Goal: Task Accomplishment & Management: Use online tool/utility

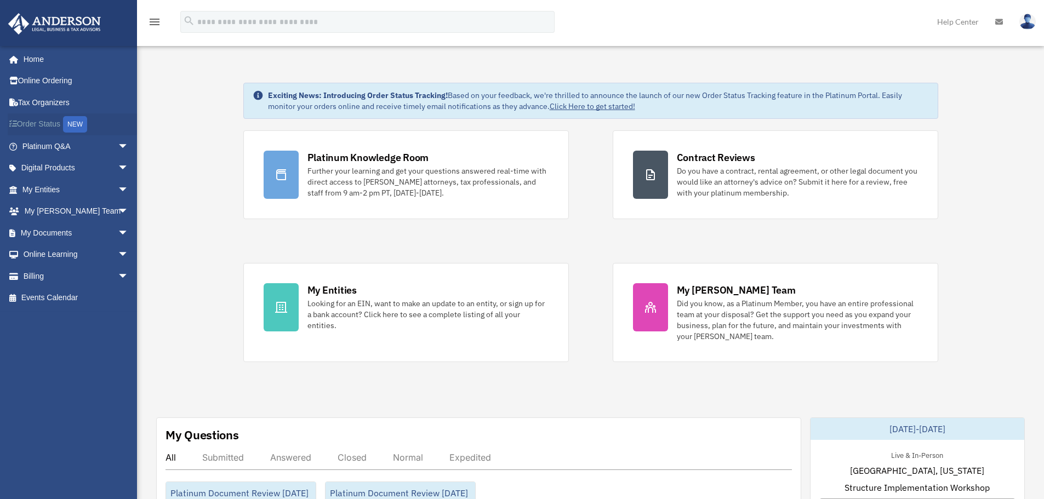
click at [40, 125] on link "Order Status NEW" at bounding box center [77, 124] width 138 height 22
click at [118, 232] on span "arrow_drop_down" at bounding box center [129, 233] width 22 height 22
click at [118, 167] on span "arrow_drop_down" at bounding box center [129, 168] width 22 height 22
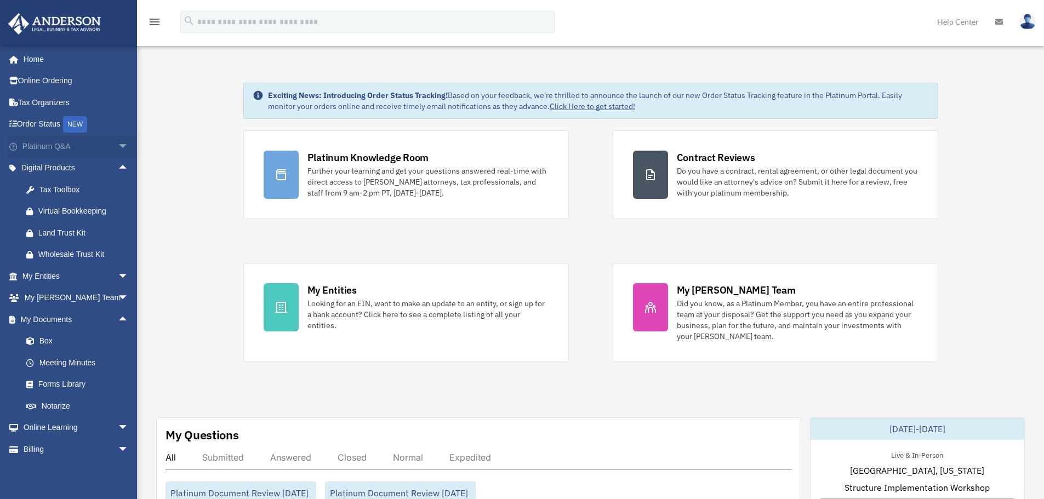
click at [118, 144] on span "arrow_drop_down" at bounding box center [129, 146] width 22 height 22
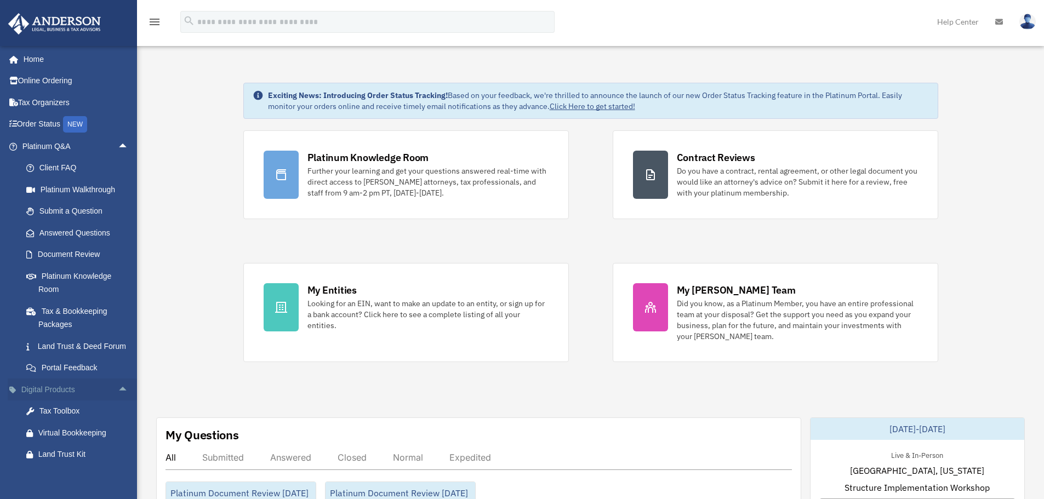
click at [118, 401] on span "arrow_drop_up" at bounding box center [129, 390] width 22 height 22
click at [118, 401] on span "arrow_drop_down" at bounding box center [129, 390] width 22 height 22
click at [118, 401] on span "arrow_drop_up" at bounding box center [129, 390] width 22 height 22
click at [118, 423] on span "arrow_drop_down" at bounding box center [129, 412] width 22 height 22
click at [66, 442] on link "Overview" at bounding box center [80, 433] width 130 height 22
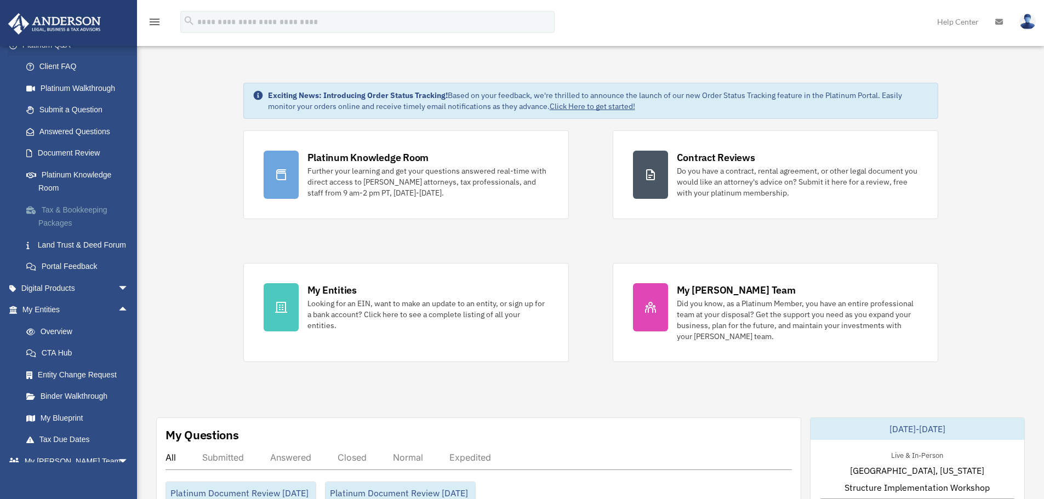
scroll to position [110, 0]
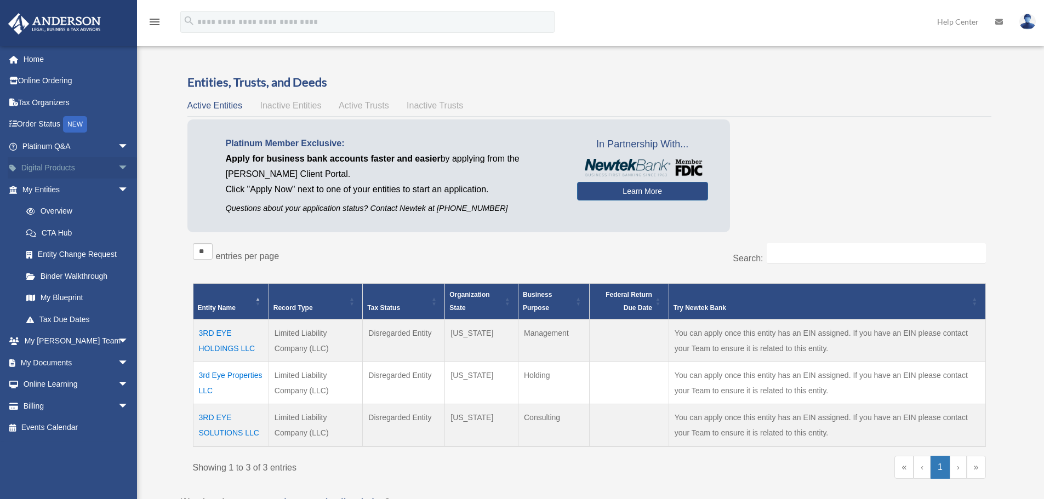
click at [118, 168] on span "arrow_drop_down" at bounding box center [129, 168] width 22 height 22
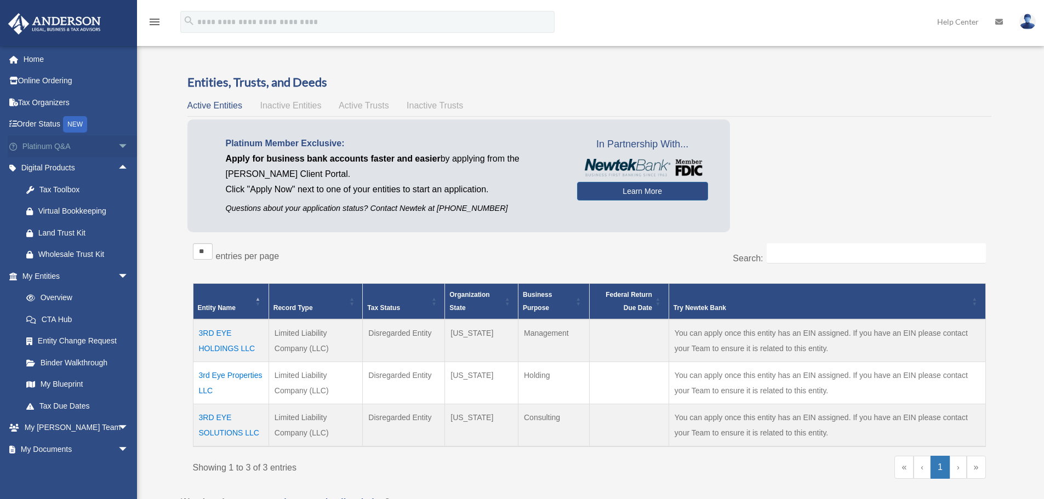
click at [118, 145] on span "arrow_drop_down" at bounding box center [129, 146] width 22 height 22
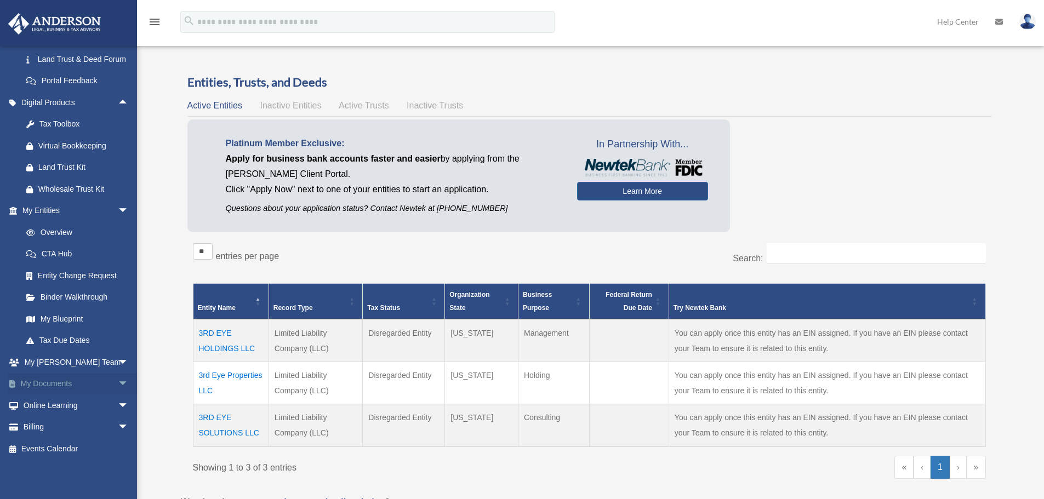
scroll to position [300, 0]
click at [118, 380] on span "arrow_drop_down" at bounding box center [129, 384] width 22 height 22
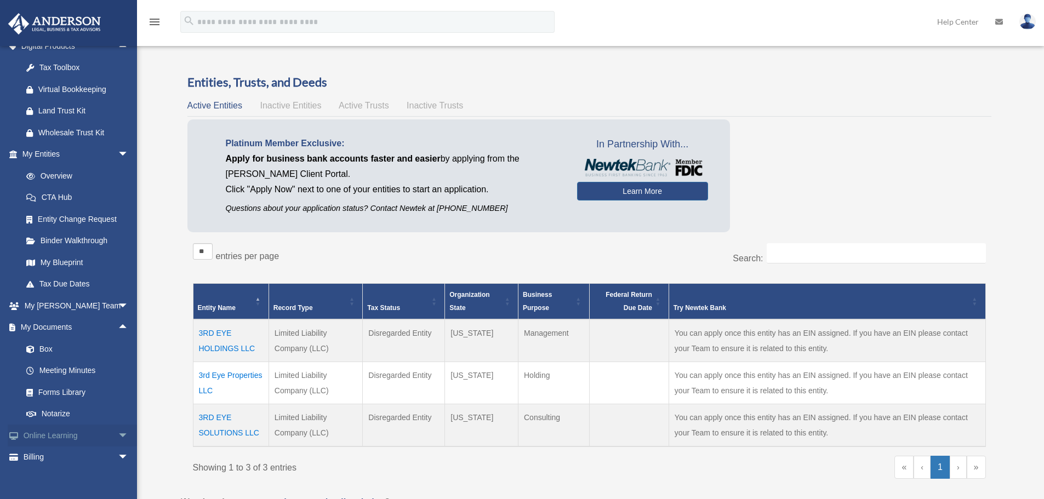
scroll to position [387, 0]
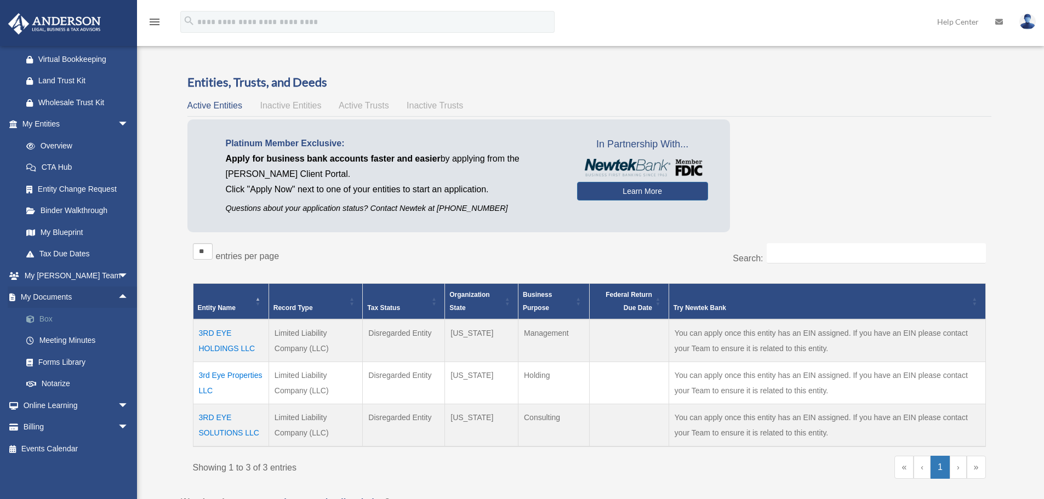
click at [41, 317] on link "Box" at bounding box center [80, 319] width 130 height 22
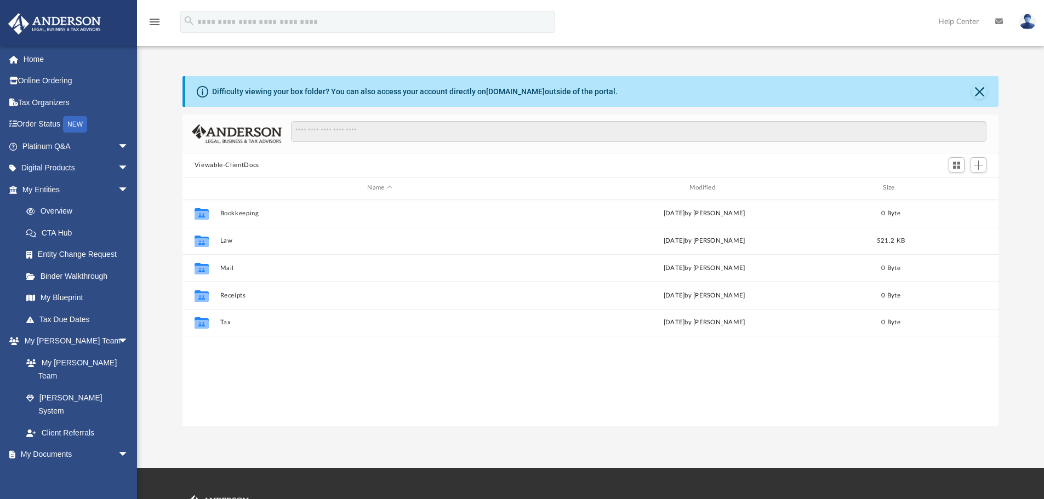
scroll to position [241, 808]
click at [48, 465] on link "Box" at bounding box center [80, 476] width 130 height 22
click at [46, 465] on link "Box" at bounding box center [80, 476] width 130 height 22
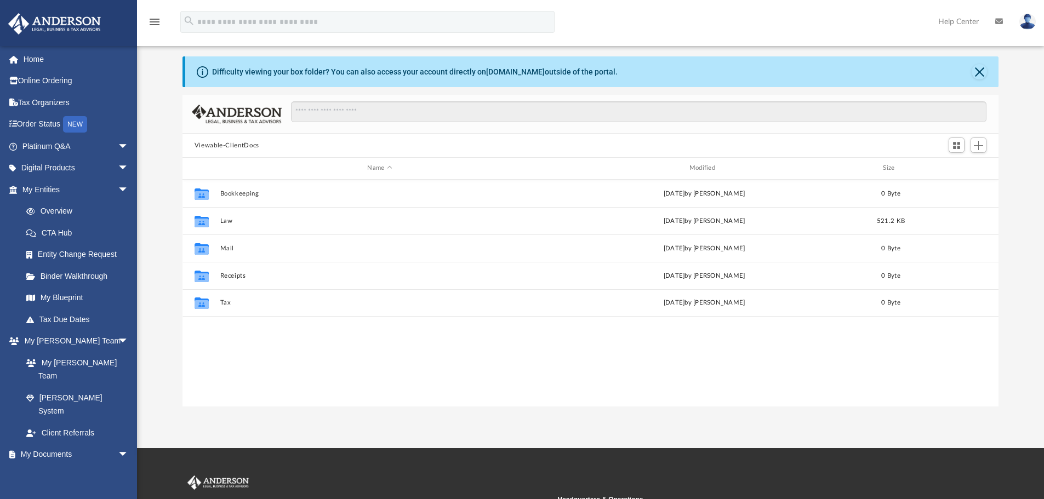
scroll to position [0, 0]
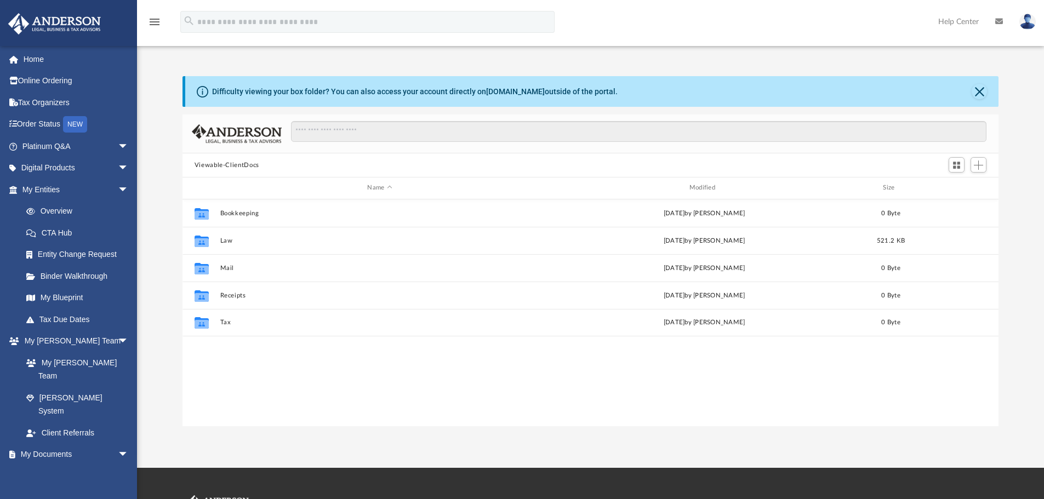
click at [251, 164] on button "Viewable-ClientDocs" at bounding box center [227, 166] width 65 height 10
click at [206, 165] on button "Viewable-ClientDocs" at bounding box center [227, 166] width 65 height 10
click at [968, 94] on div "Difficulty viewing your box folder? You can also access your account directly o…" at bounding box center [592, 91] width 814 height 31
click at [982, 92] on button "Close" at bounding box center [979, 91] width 15 height 15
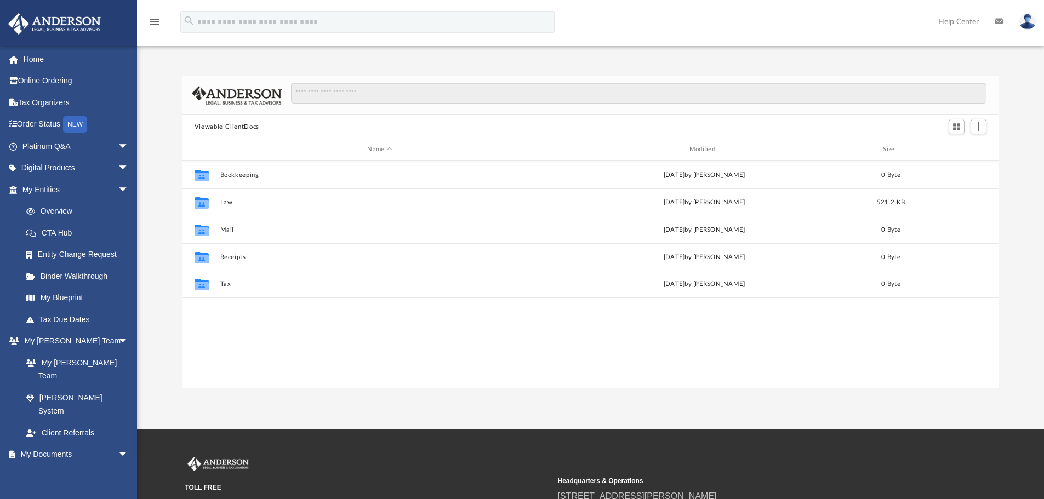
click at [224, 124] on button "Viewable-ClientDocs" at bounding box center [227, 127] width 65 height 10
click at [963, 124] on button "Switch to Grid View" at bounding box center [957, 126] width 16 height 15
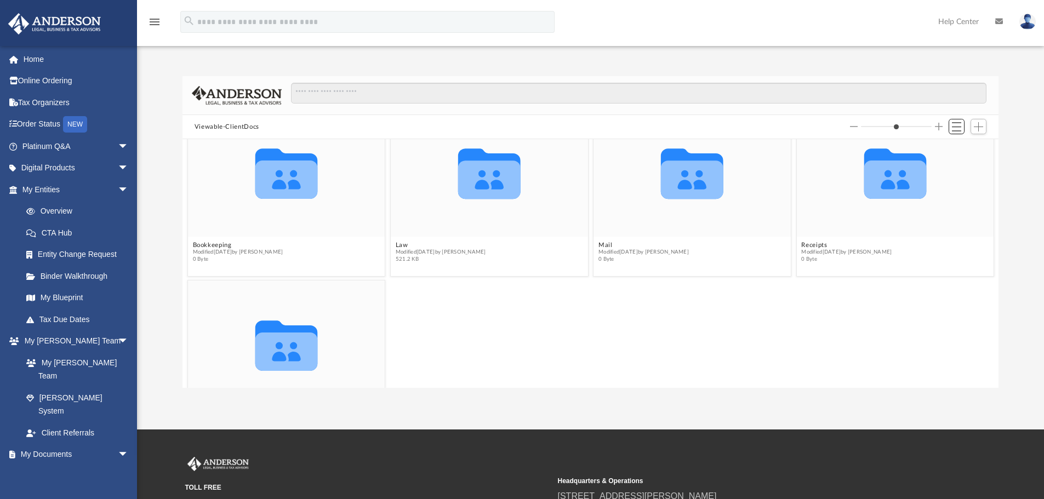
scroll to position [55, 0]
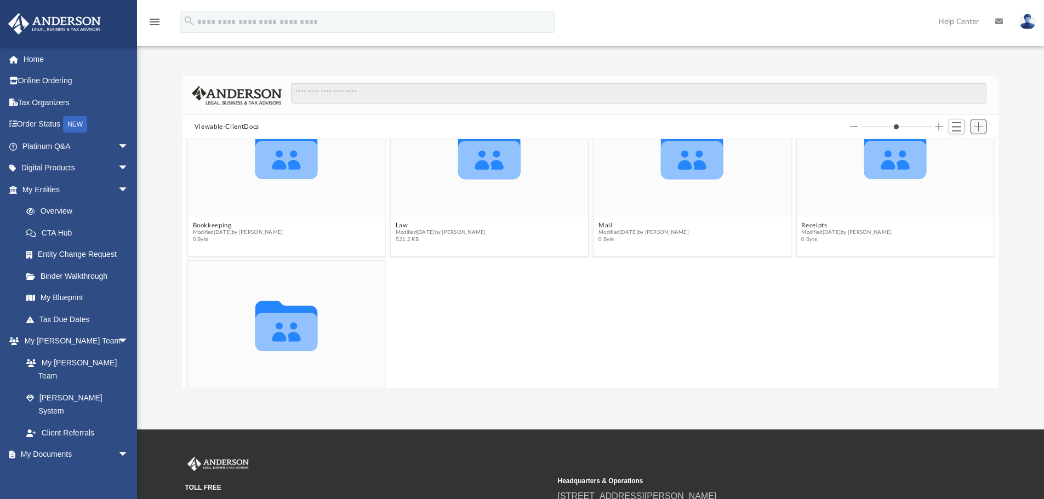
click at [974, 123] on span "Add" at bounding box center [978, 126] width 9 height 9
click at [956, 150] on li "Upload" at bounding box center [963, 149] width 35 height 12
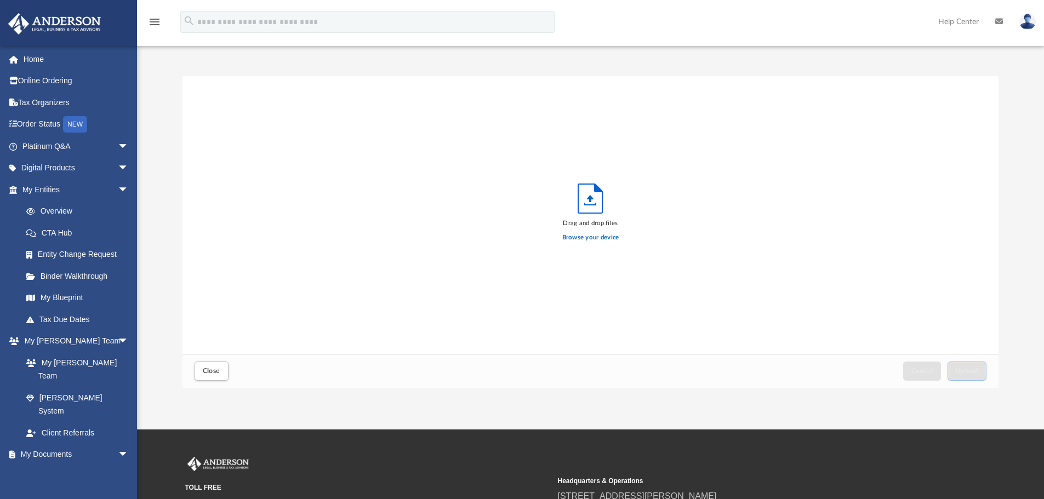
scroll to position [270, 808]
click at [595, 234] on label "Browse your device" at bounding box center [590, 238] width 57 height 10
click at [0, 0] on input "Browse your device" at bounding box center [0, 0] width 0 height 0
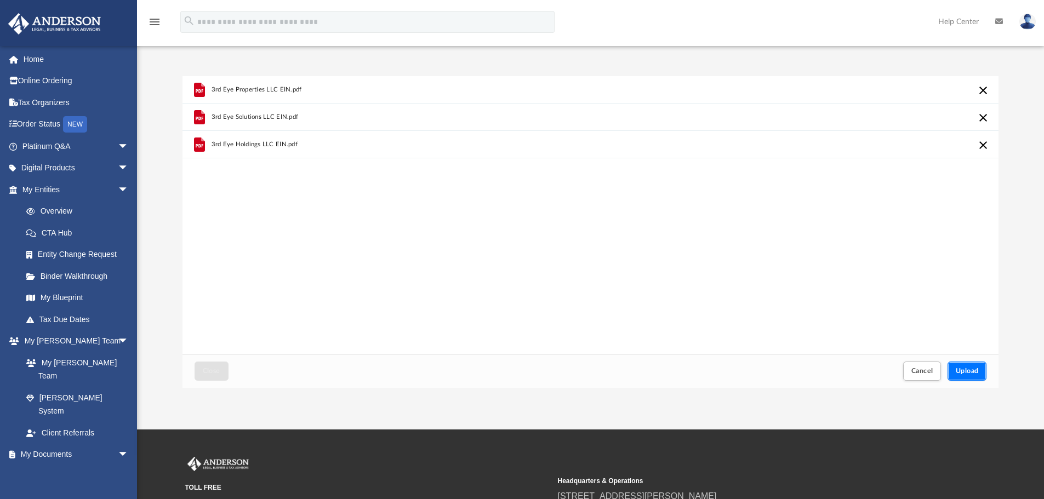
click at [971, 370] on span "Upload" at bounding box center [967, 371] width 23 height 7
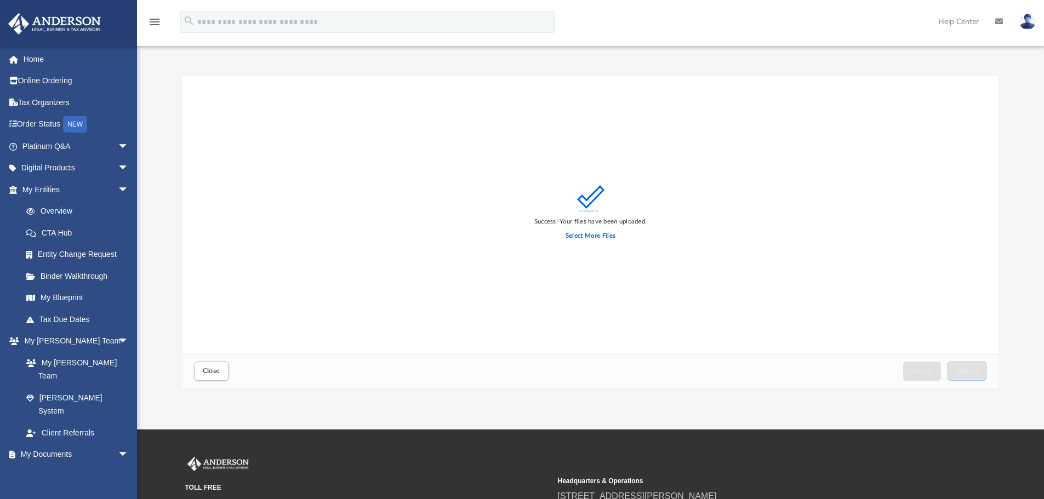
click at [365, 277] on div "Success! Your files have been uploaded. Select More Files" at bounding box center [591, 215] width 817 height 279
click at [610, 236] on label "Select More Files" at bounding box center [591, 236] width 50 height 10
click at [0, 0] on input "Select More Files" at bounding box center [0, 0] width 0 height 0
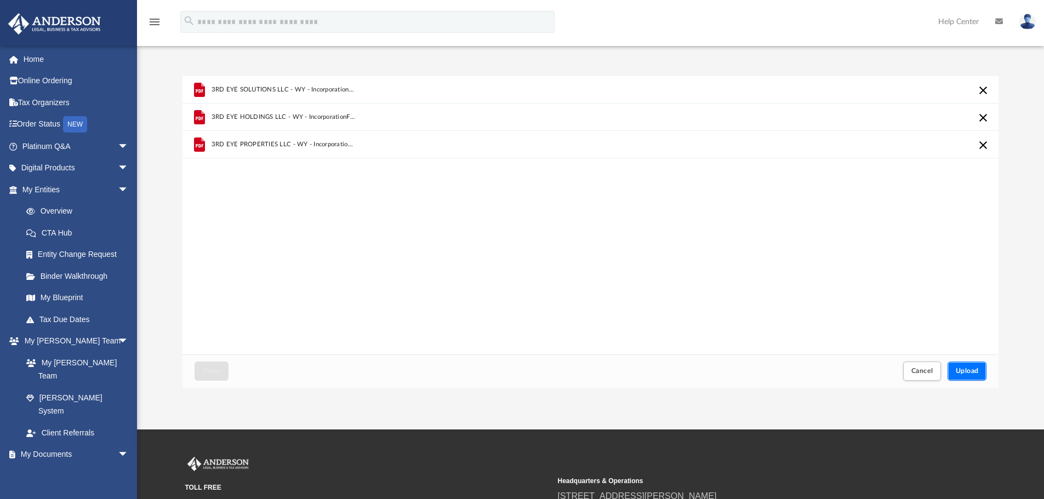
click at [985, 373] on button "Upload" at bounding box center [967, 371] width 39 height 19
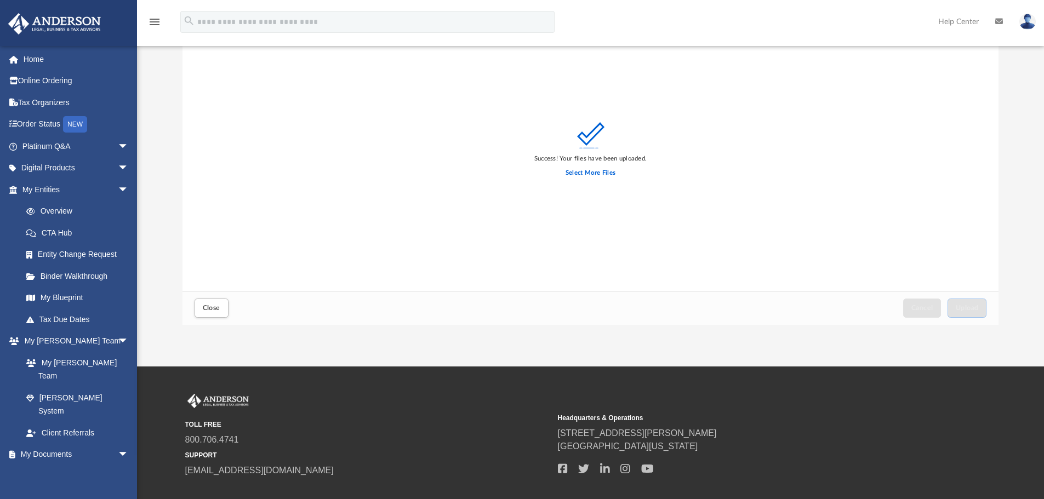
scroll to position [127, 0]
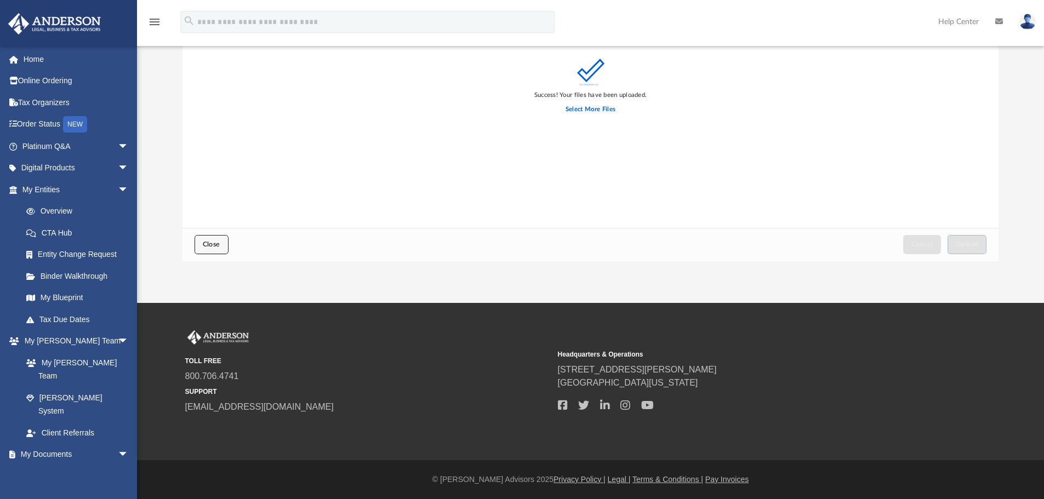
click at [209, 240] on button "Close" at bounding box center [212, 244] width 34 height 19
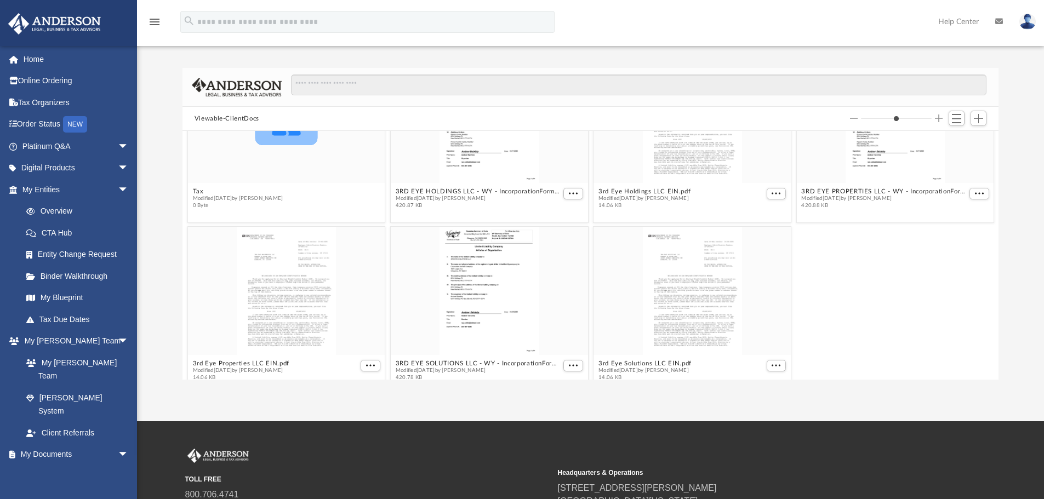
scroll to position [0, 0]
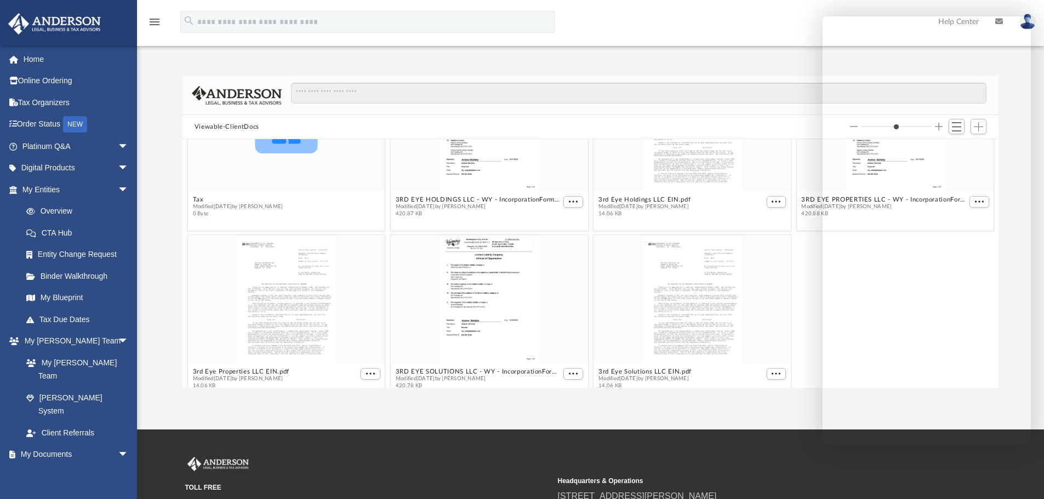
click at [745, 459] on div "TOLL FREE 800.706.4741 SUPPORT info@andersonadvisors.com Headquarters & Operati…" at bounding box center [590, 498] width 811 height 83
click at [569, 452] on div "TOLL FREE 800.706.4741 SUPPORT info@andersonadvisors.com Headquarters & Operati…" at bounding box center [522, 508] width 1044 height 157
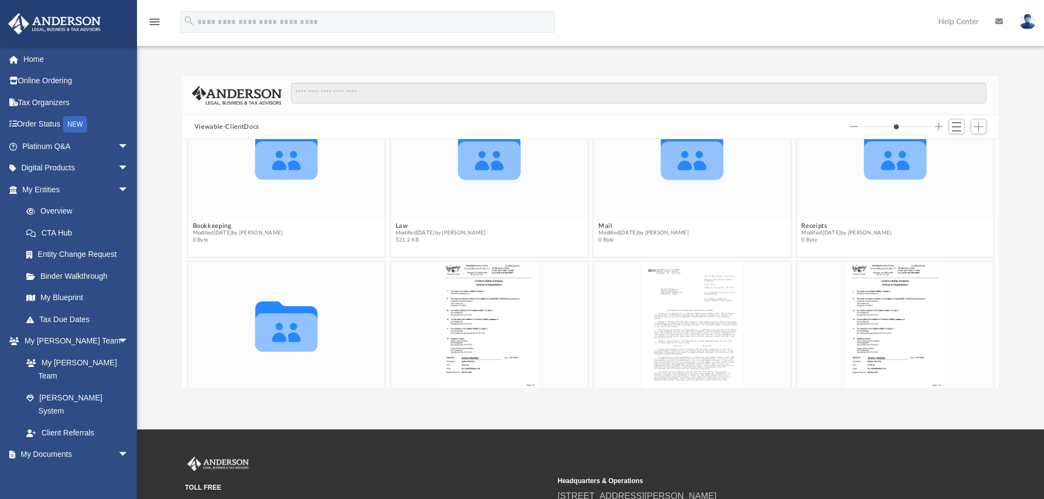
scroll to position [53, 0]
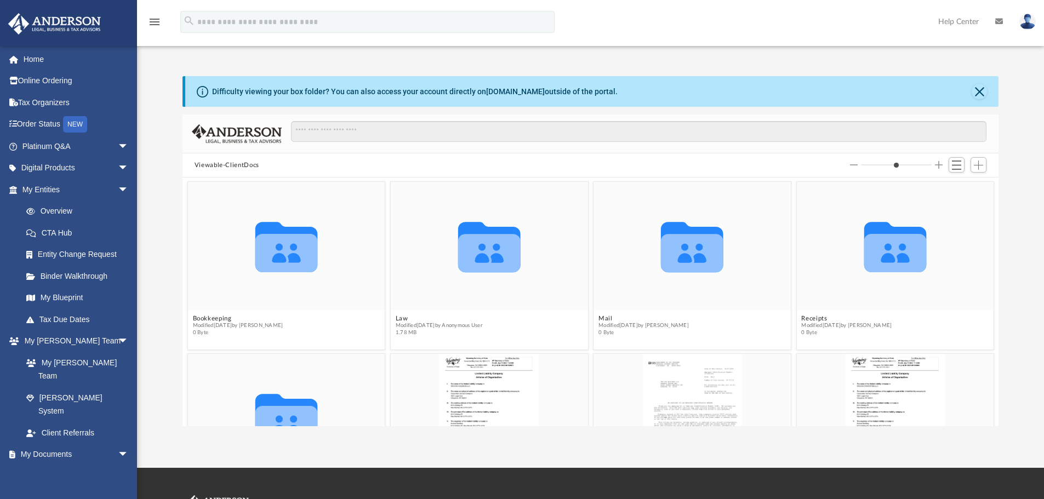
scroll to position [241, 808]
click at [245, 168] on button "Viewable-ClientDocs" at bounding box center [227, 166] width 65 height 10
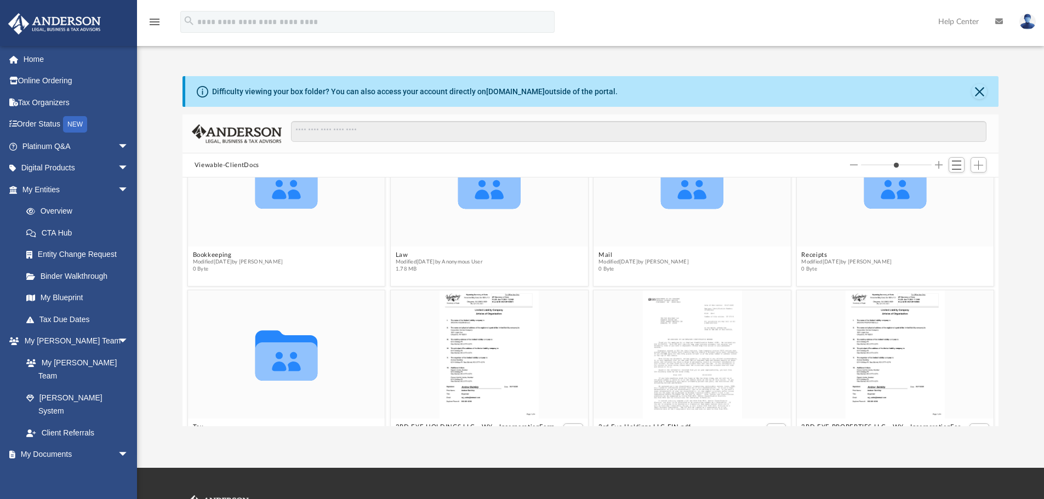
scroll to position [51, 0]
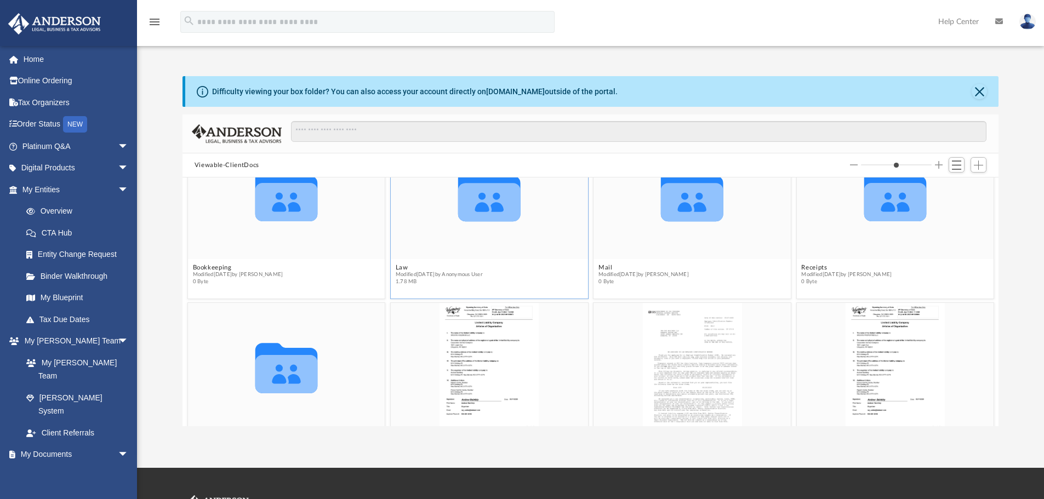
click at [468, 213] on icon "grid" at bounding box center [489, 202] width 62 height 38
drag, startPoint x: 461, startPoint y: 248, endPoint x: 456, endPoint y: 253, distance: 7.0
click at [461, 248] on div "Collaborated Folder" at bounding box center [489, 195] width 197 height 128
click at [440, 272] on span "Modified [DATE] by Anonymous User" at bounding box center [439, 274] width 87 height 7
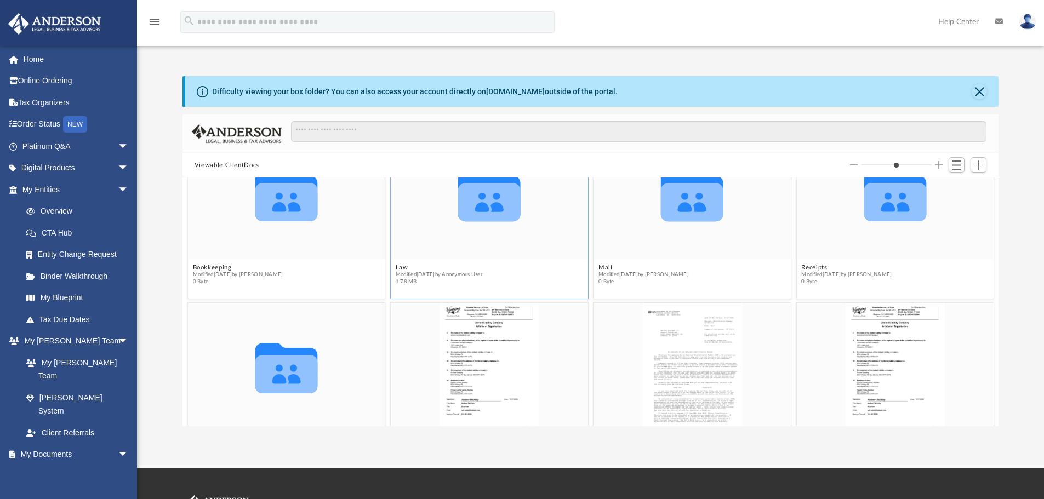
click at [470, 206] on icon "grid" at bounding box center [489, 202] width 62 height 38
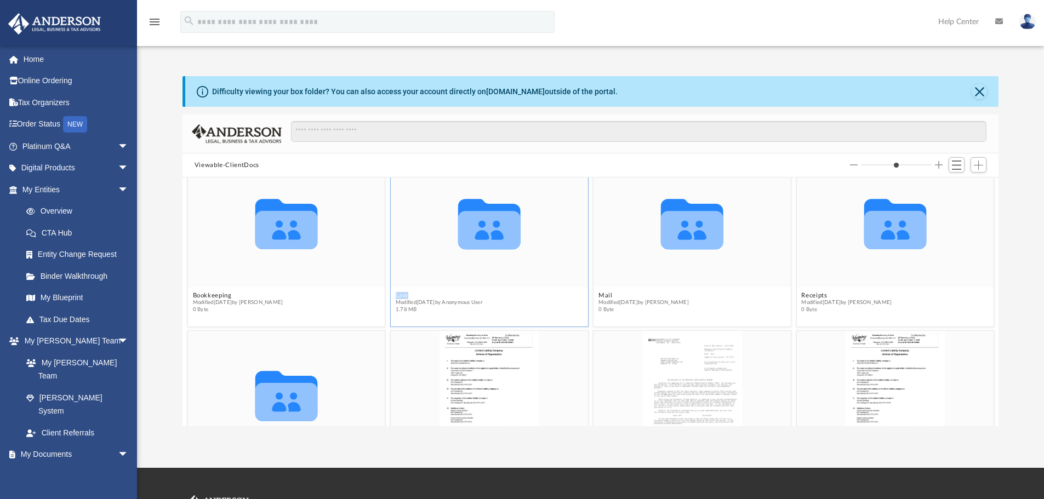
scroll to position [0, 0]
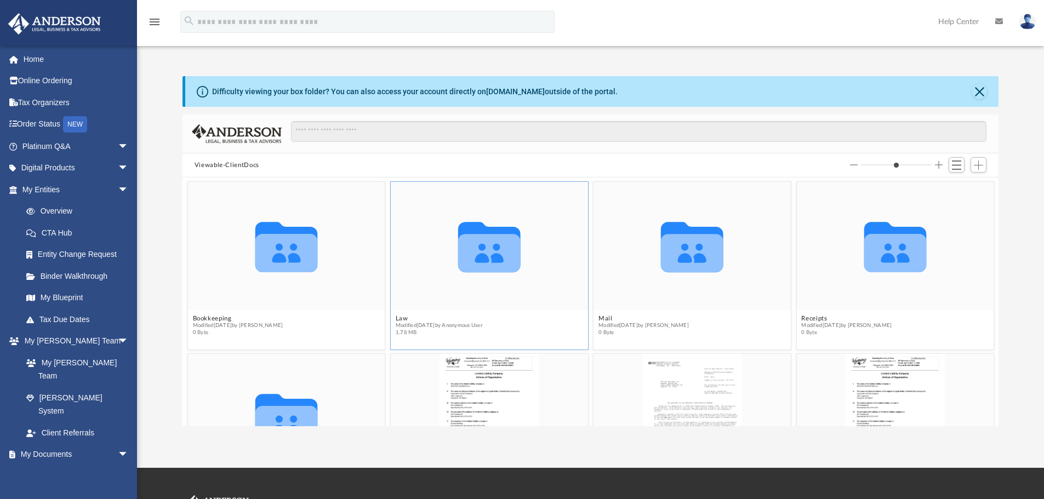
click at [491, 248] on icon "grid" at bounding box center [489, 247] width 62 height 50
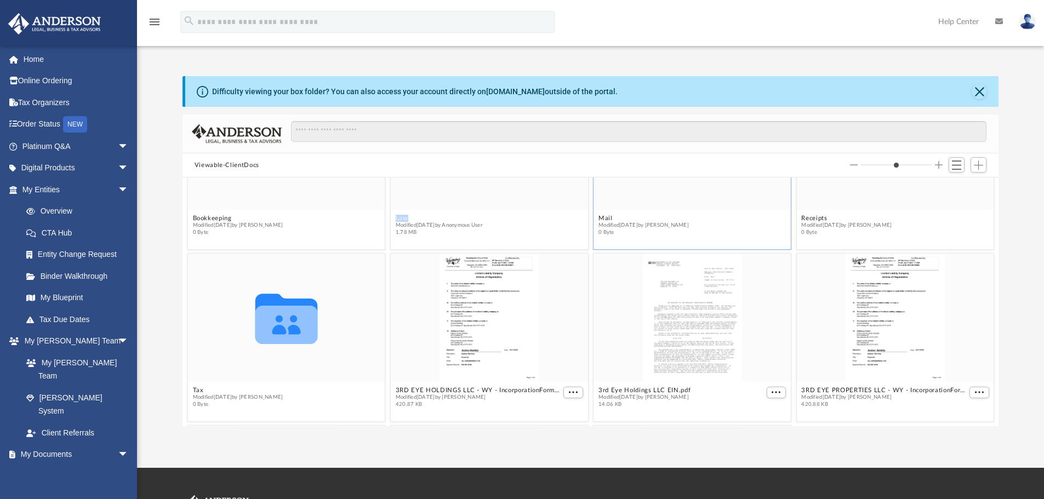
scroll to position [110, 0]
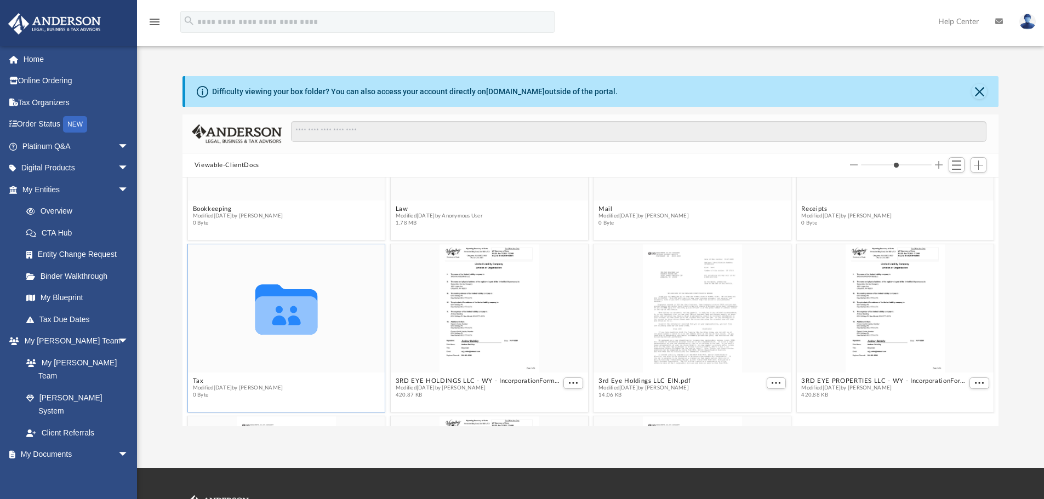
click at [326, 323] on icon "Collaborated Folder" at bounding box center [286, 308] width 118 height 77
click at [424, 224] on span "1.78 MB" at bounding box center [439, 223] width 87 height 7
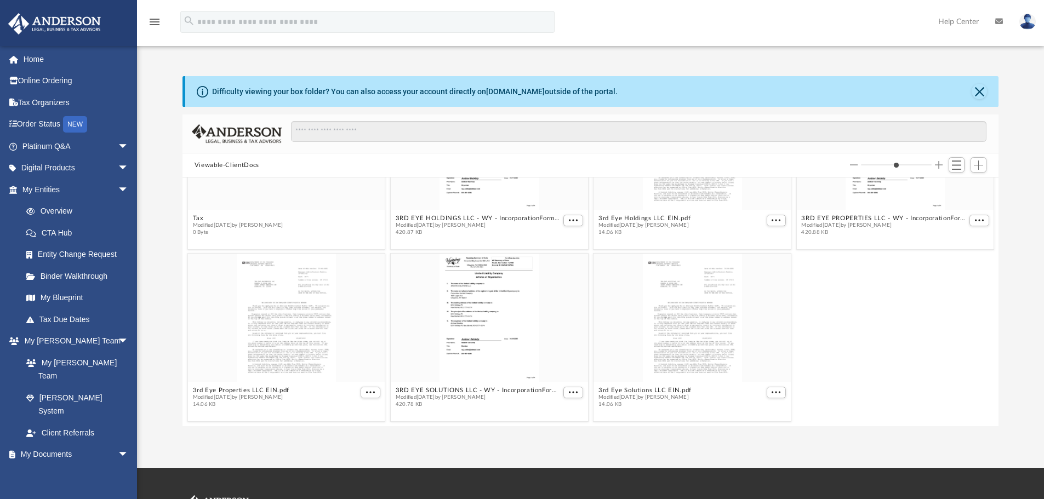
scroll to position [0, 0]
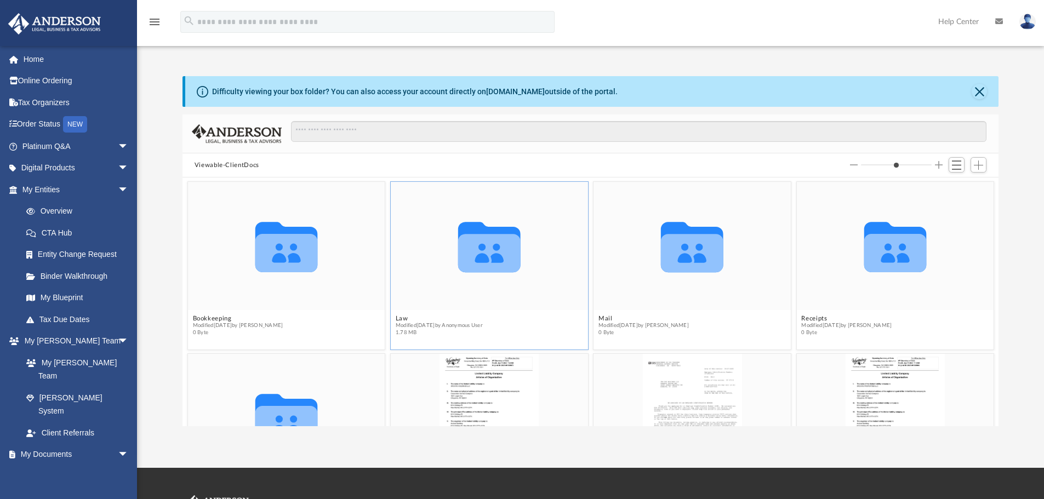
click at [512, 200] on div "Collaborated Folder" at bounding box center [489, 246] width 197 height 128
click at [40, 465] on link "Box" at bounding box center [80, 476] width 130 height 22
click at [977, 94] on button "Close" at bounding box center [979, 91] width 15 height 15
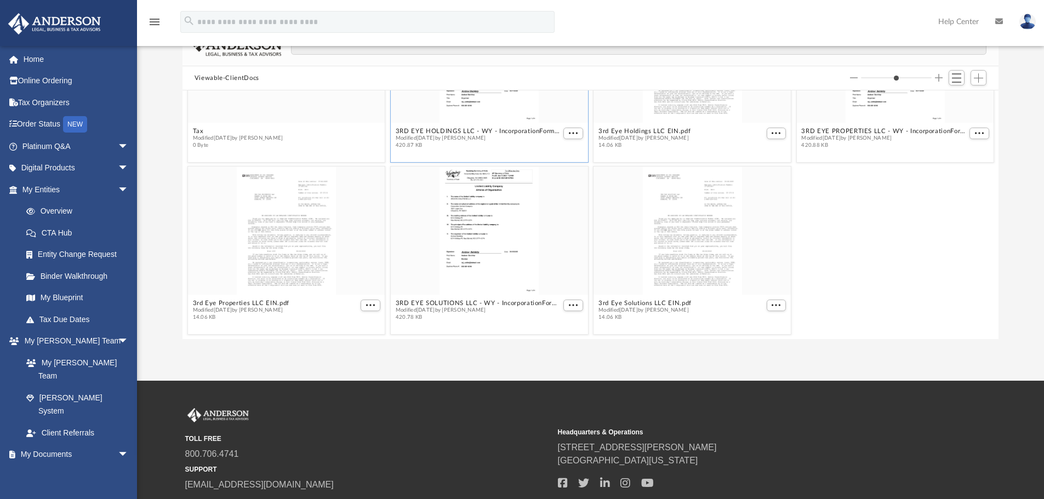
scroll to position [110, 0]
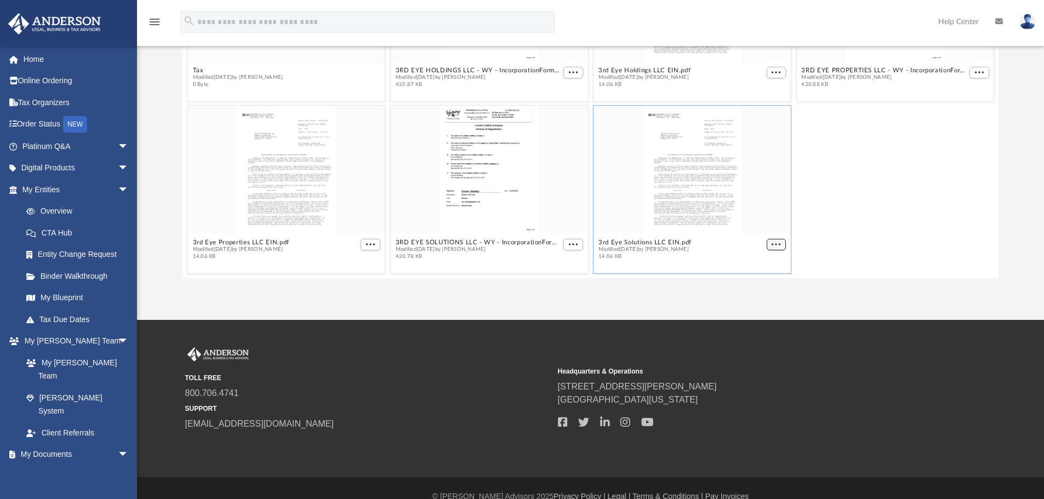
click at [768, 246] on button "More options" at bounding box center [776, 245] width 20 height 12
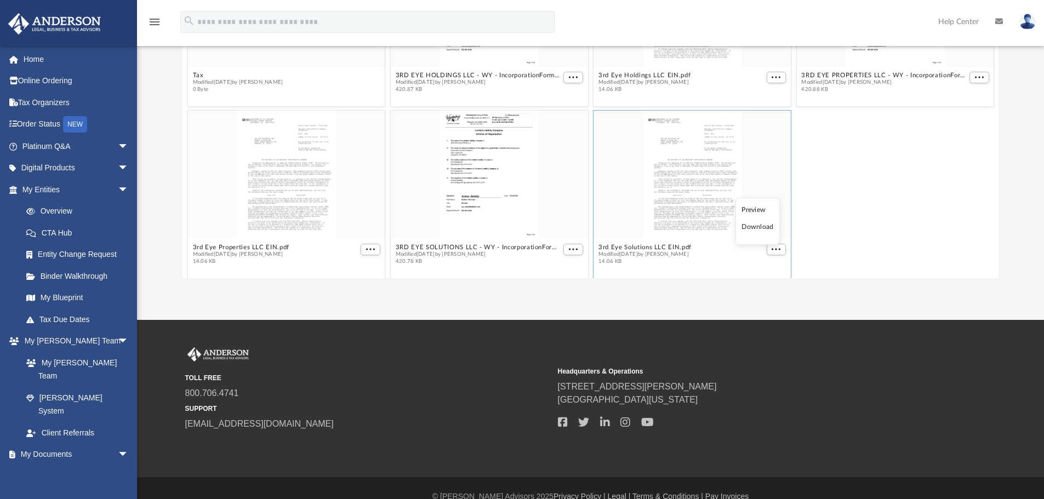
click at [747, 298] on div "App [EMAIL_ADDRESS][DOMAIN_NAME] Sign Out [DOMAIN_NAME][EMAIL_ADDRESS][DOMAIN_N…" at bounding box center [522, 105] width 1044 height 430
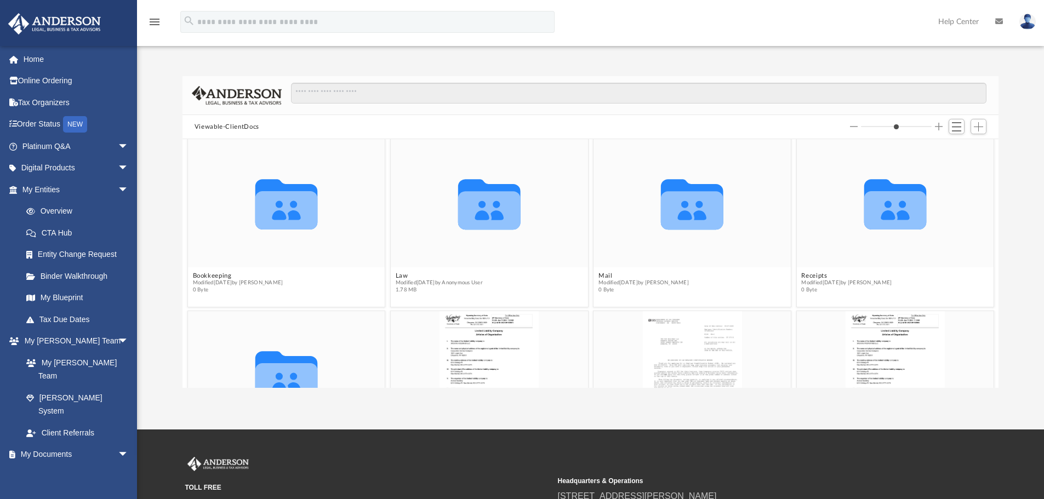
scroll to position [0, 0]
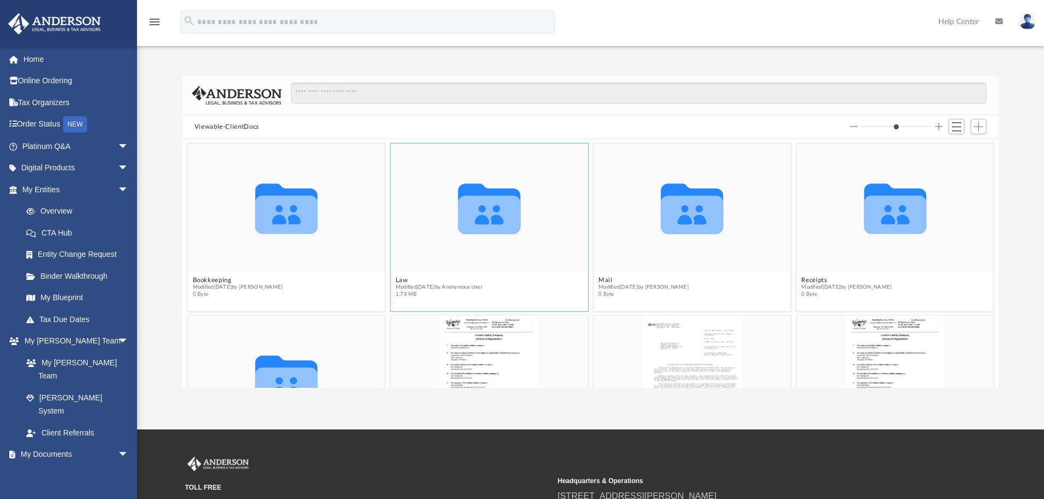
click at [486, 215] on icon "grid" at bounding box center [489, 215] width 62 height 38
click at [656, 226] on icon "Collaborated Folder" at bounding box center [692, 207] width 118 height 77
click at [890, 247] on div "Collaborated Folder" at bounding box center [895, 208] width 197 height 128
click at [279, 198] on icon "grid" at bounding box center [286, 215] width 62 height 38
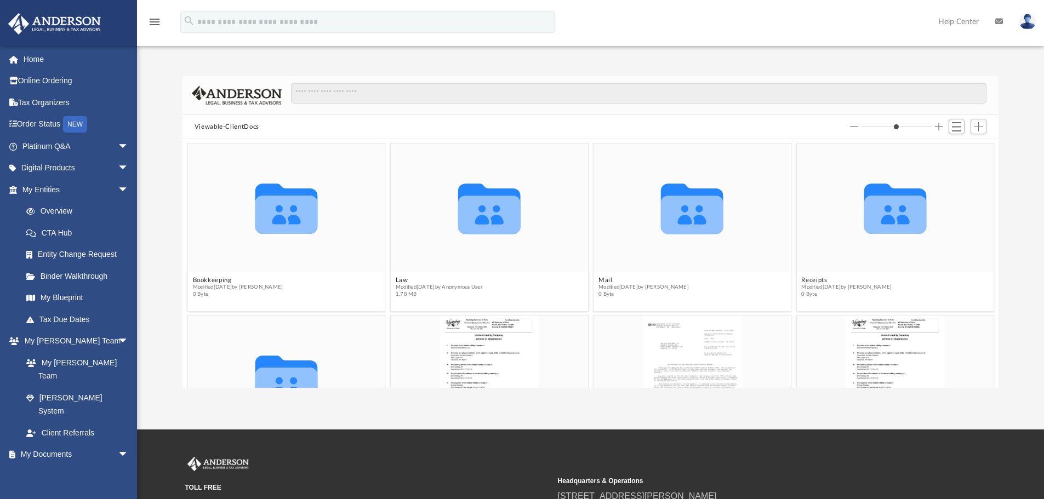
click at [236, 125] on button "Viewable-ClientDocs" at bounding box center [227, 127] width 65 height 10
click at [236, 124] on button "Viewable-ClientDocs" at bounding box center [227, 127] width 65 height 10
click at [941, 124] on button "Increase column size" at bounding box center [939, 127] width 8 height 8
type input "*"
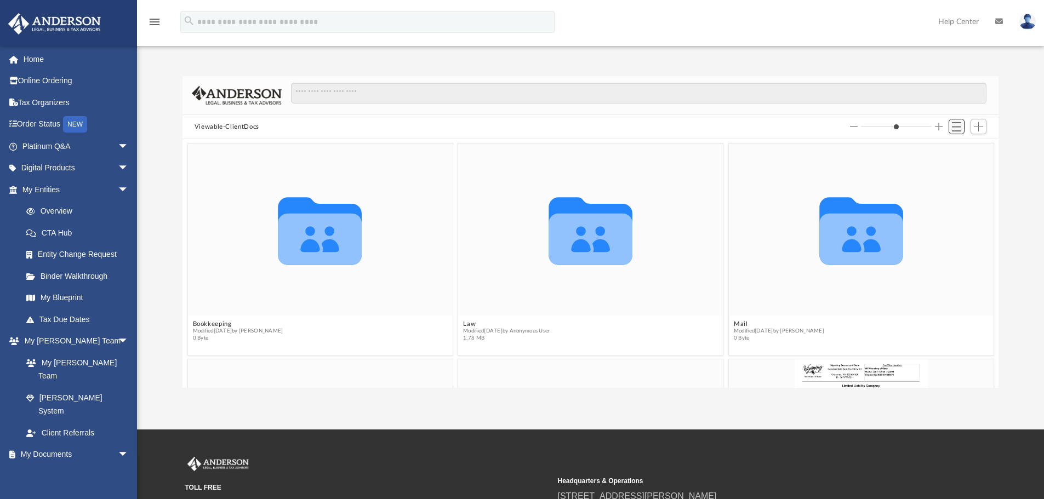
click at [961, 126] on span "Switch to List View" at bounding box center [956, 126] width 9 height 9
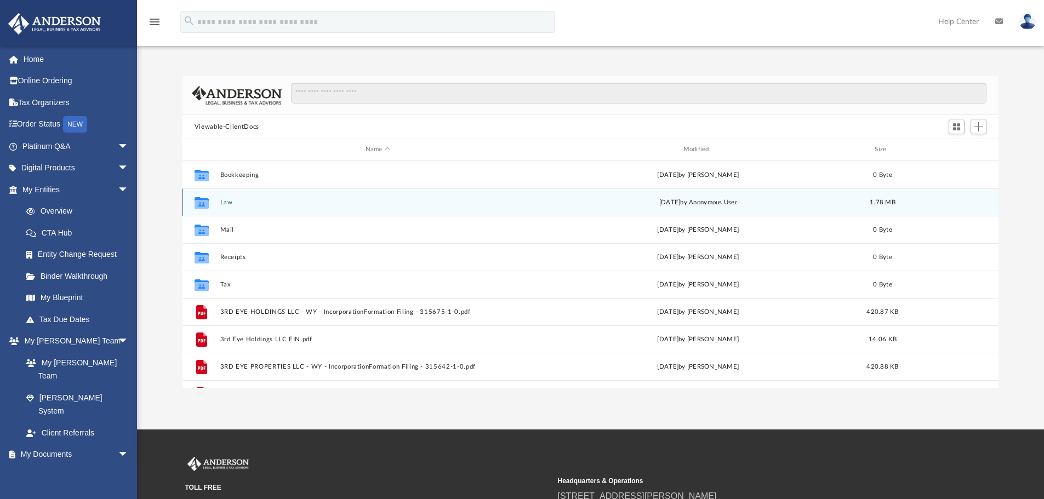
click at [228, 203] on button "Law" at bounding box center [378, 202] width 316 height 7
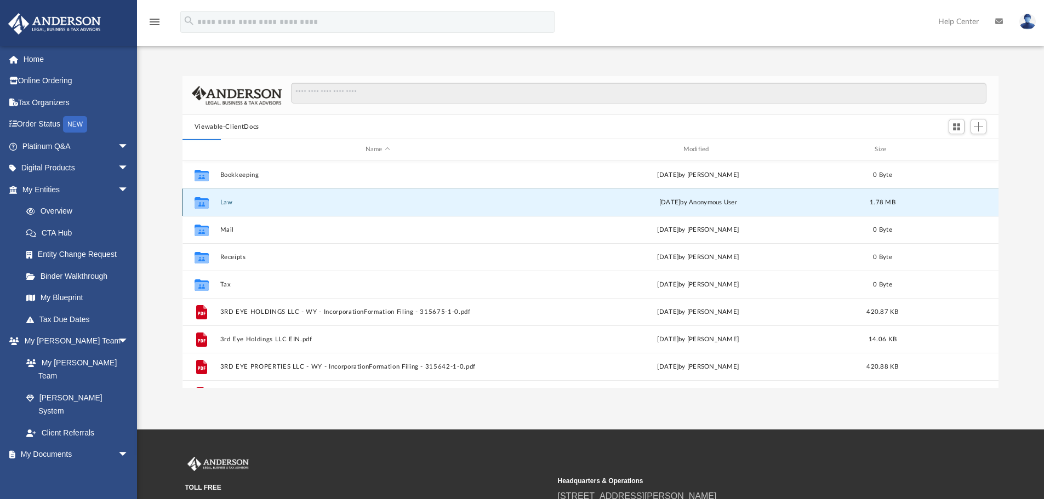
click at [228, 203] on button "Law" at bounding box center [378, 202] width 316 height 7
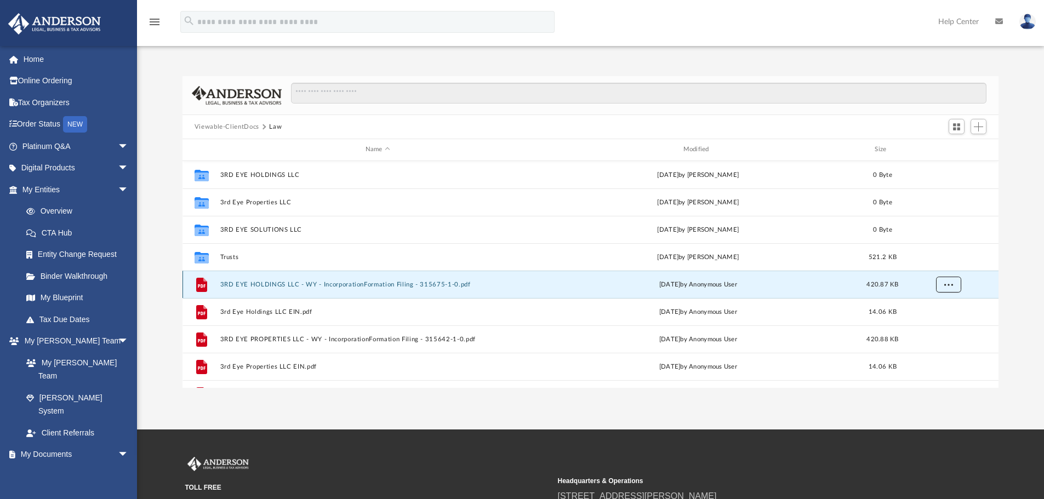
click at [944, 283] on button "More options" at bounding box center [948, 284] width 25 height 16
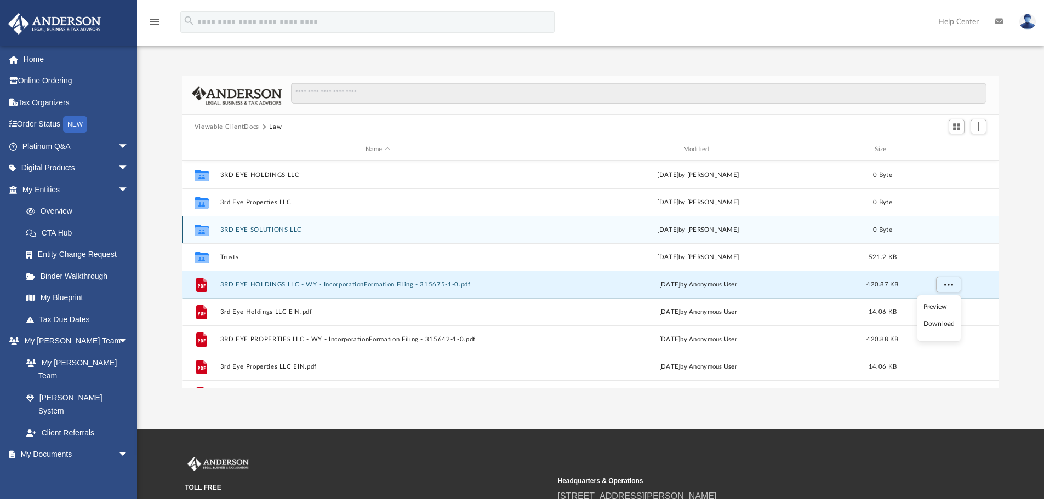
click at [254, 232] on button "3RD EYE SOLUTIONS LLC" at bounding box center [378, 229] width 316 height 7
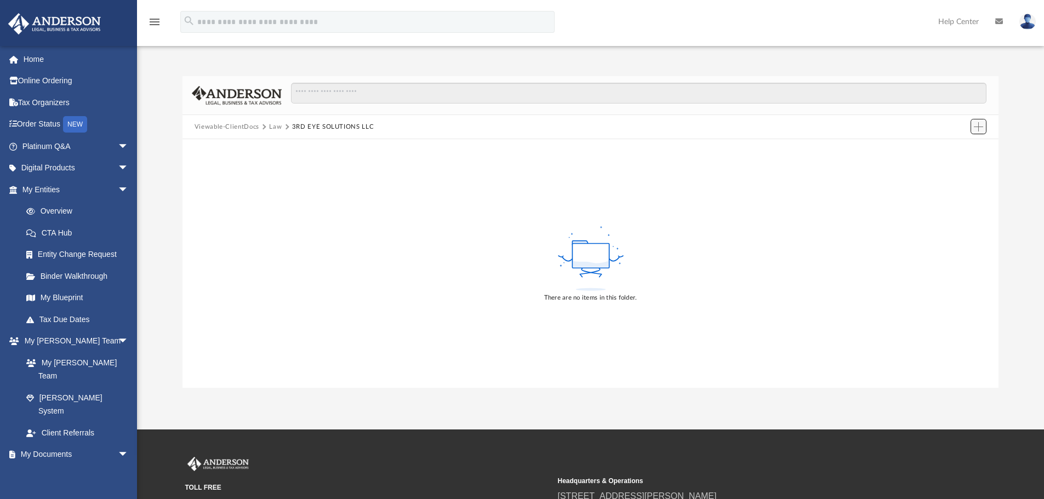
click at [975, 122] on span "Add" at bounding box center [978, 126] width 9 height 9
click at [948, 147] on li "Upload" at bounding box center [963, 149] width 35 height 12
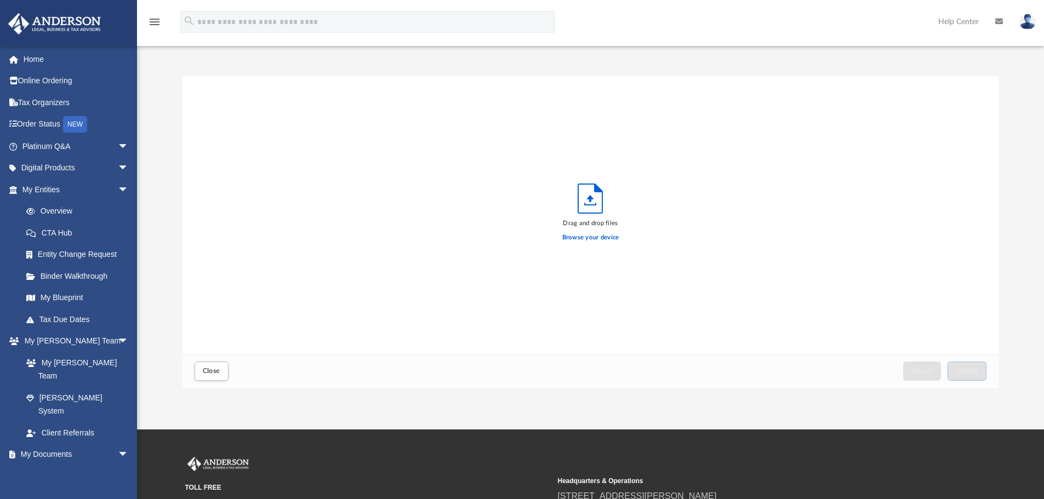
scroll to position [270, 808]
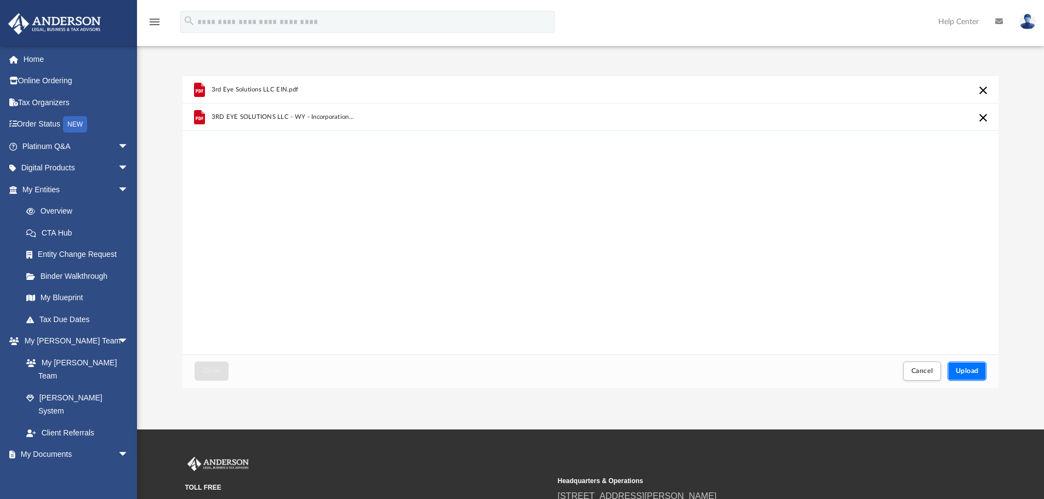
click at [970, 371] on span "Upload" at bounding box center [967, 371] width 23 height 7
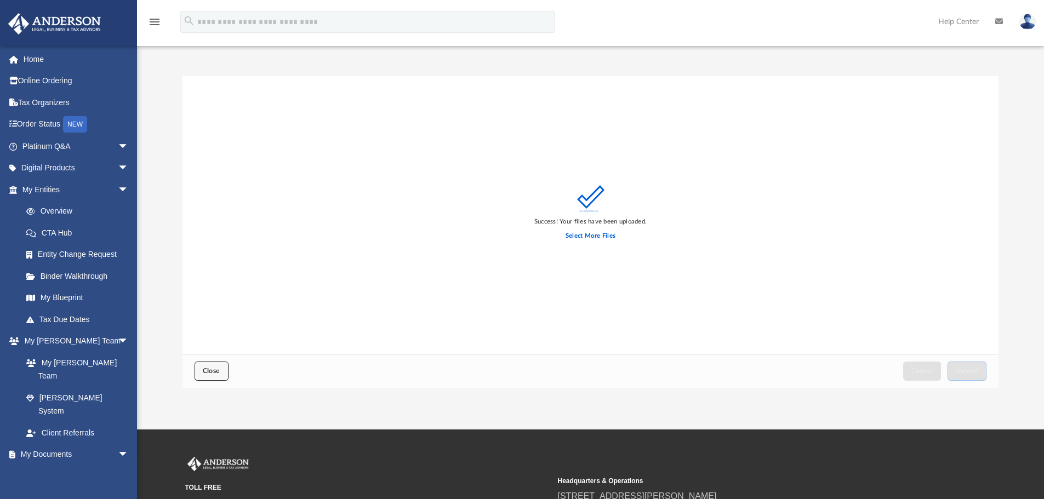
click at [212, 371] on span "Close" at bounding box center [212, 371] width 18 height 7
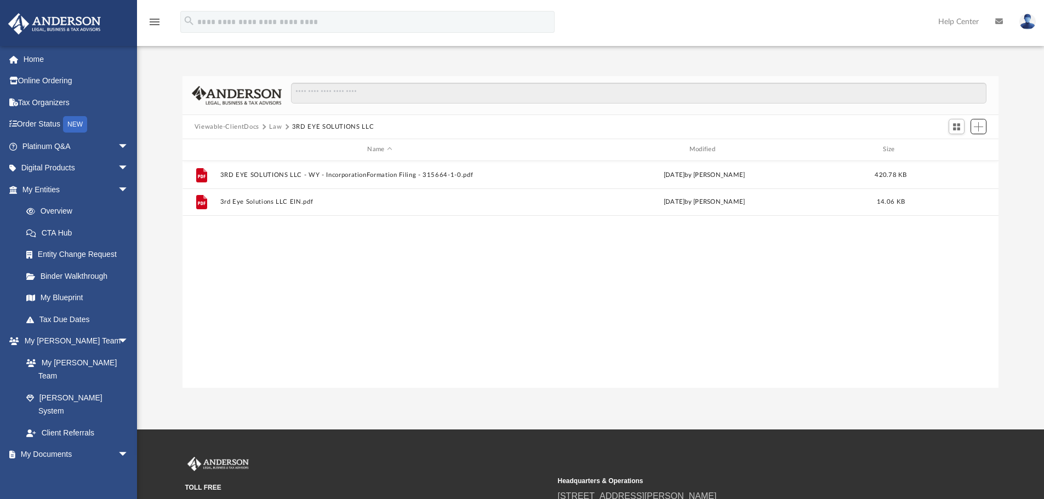
scroll to position [241, 808]
click at [277, 125] on button "Law" at bounding box center [275, 127] width 13 height 10
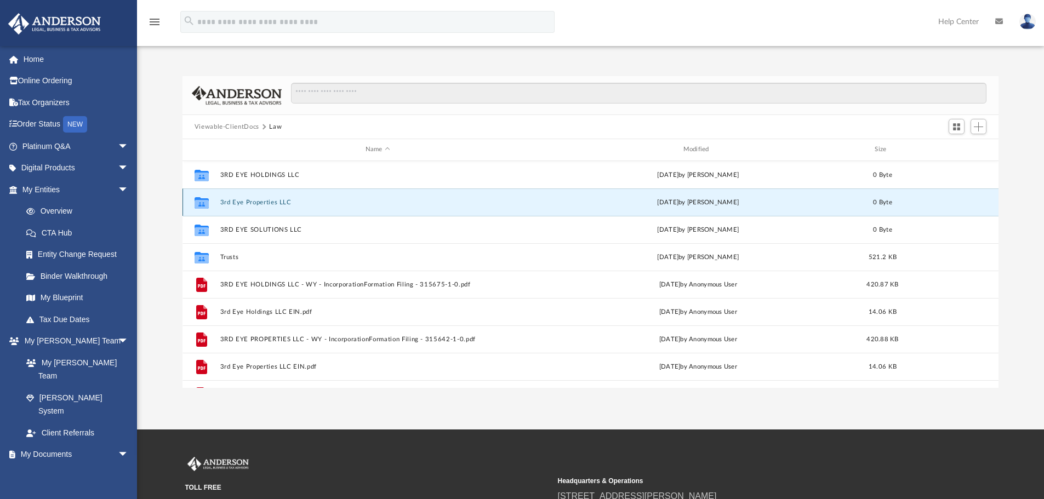
click at [274, 204] on button "3rd Eye Properties LLC" at bounding box center [378, 202] width 316 height 7
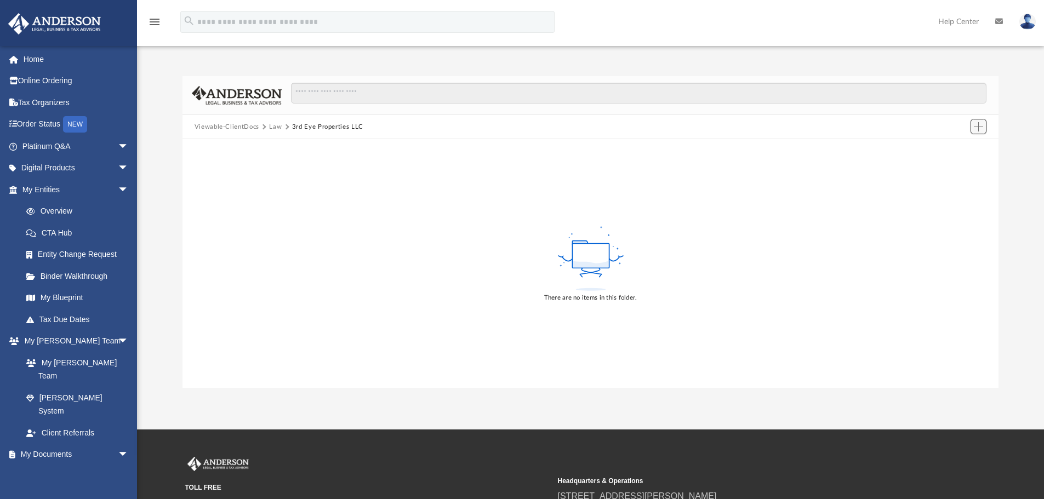
click at [978, 123] on span "Add" at bounding box center [978, 126] width 9 height 9
click at [959, 146] on li "Upload" at bounding box center [963, 149] width 35 height 12
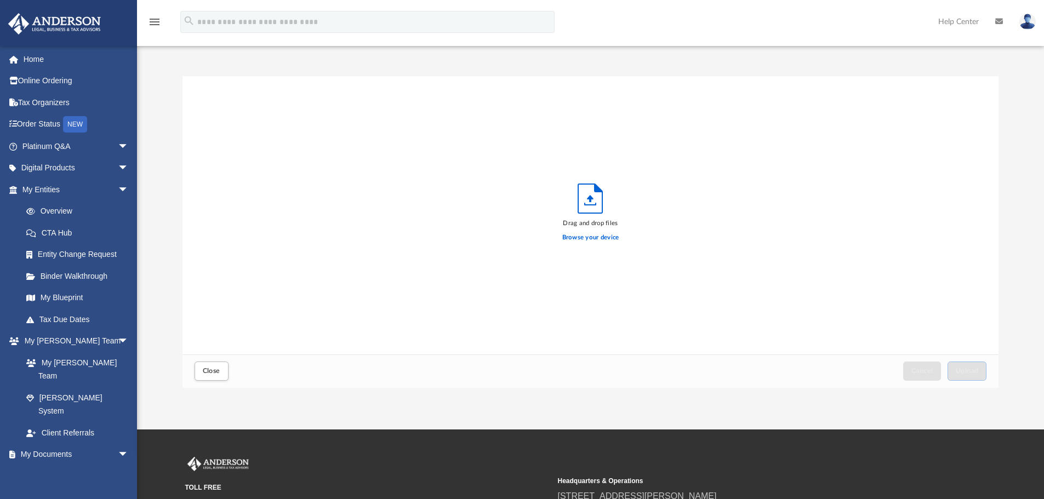
scroll to position [270, 808]
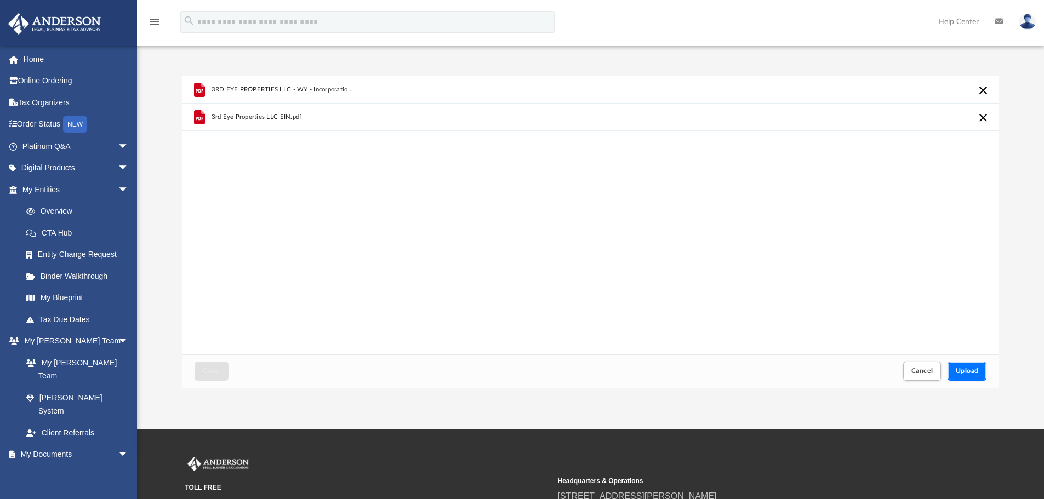
click at [978, 374] on span "Upload" at bounding box center [967, 371] width 23 height 7
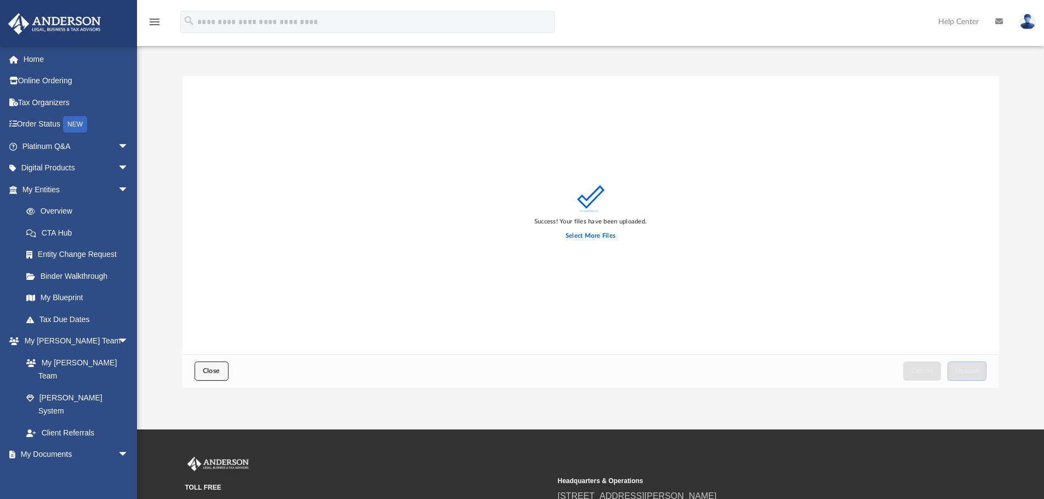
click at [203, 370] on span "Close" at bounding box center [212, 371] width 18 height 7
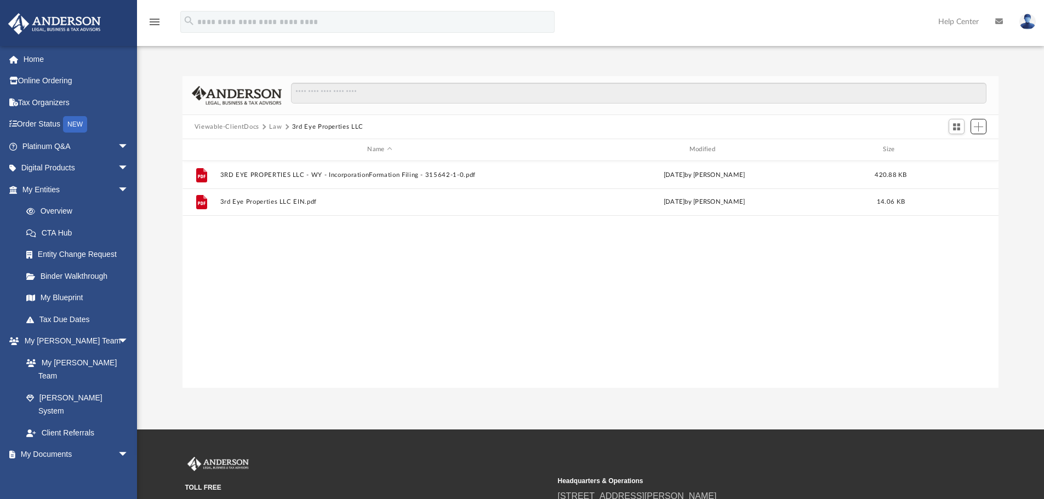
scroll to position [241, 808]
click at [277, 126] on button "Law" at bounding box center [275, 127] width 13 height 10
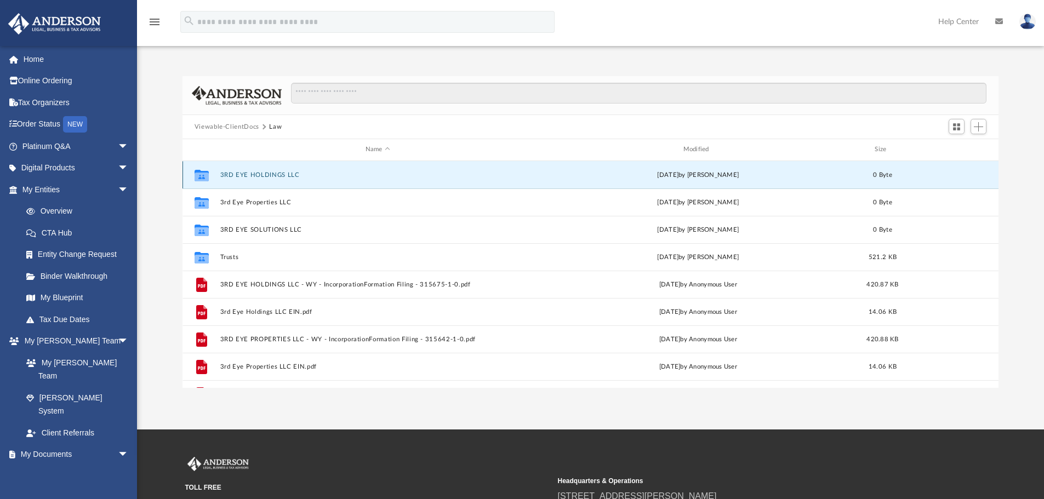
click at [269, 175] on button "3RD EYE HOLDINGS LLC" at bounding box center [378, 175] width 316 height 7
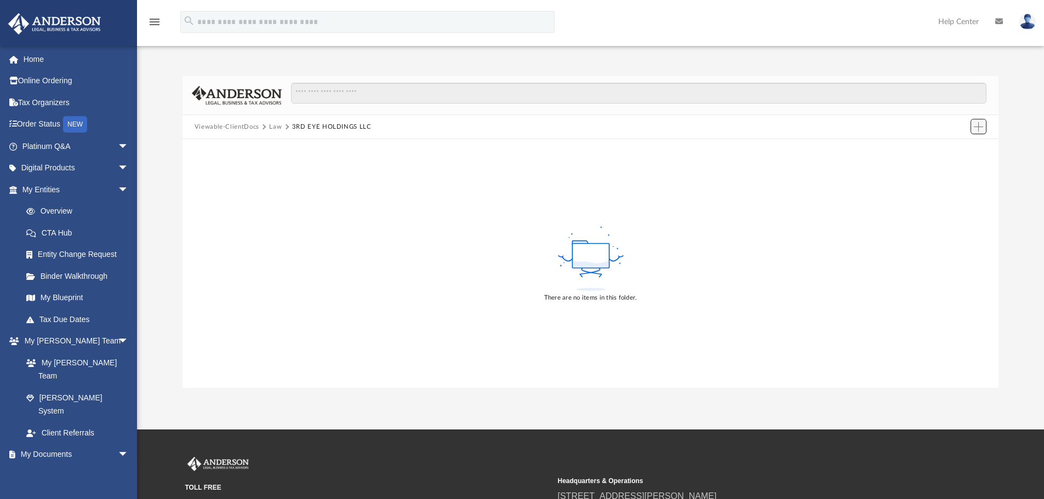
click at [975, 129] on span "Add" at bounding box center [978, 126] width 9 height 9
click at [958, 153] on li "Upload" at bounding box center [963, 149] width 35 height 12
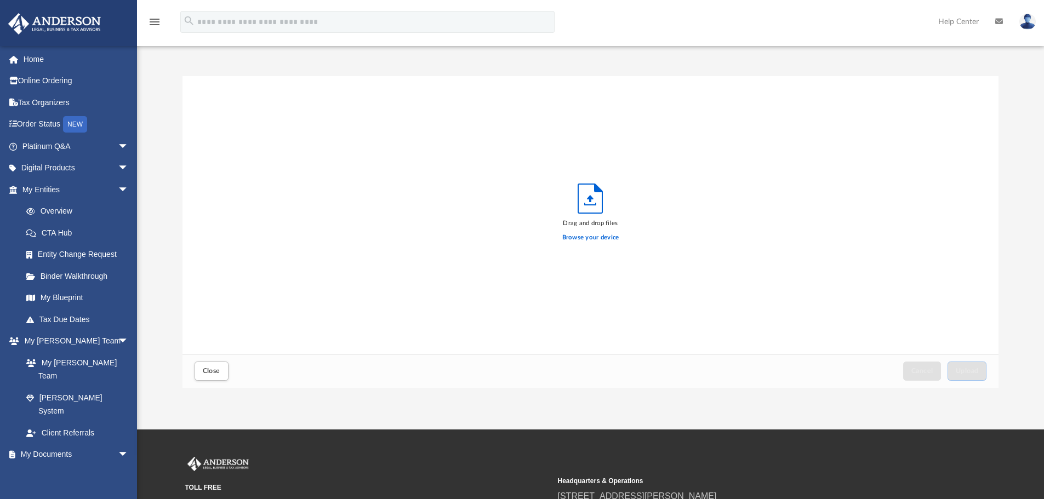
scroll to position [270, 808]
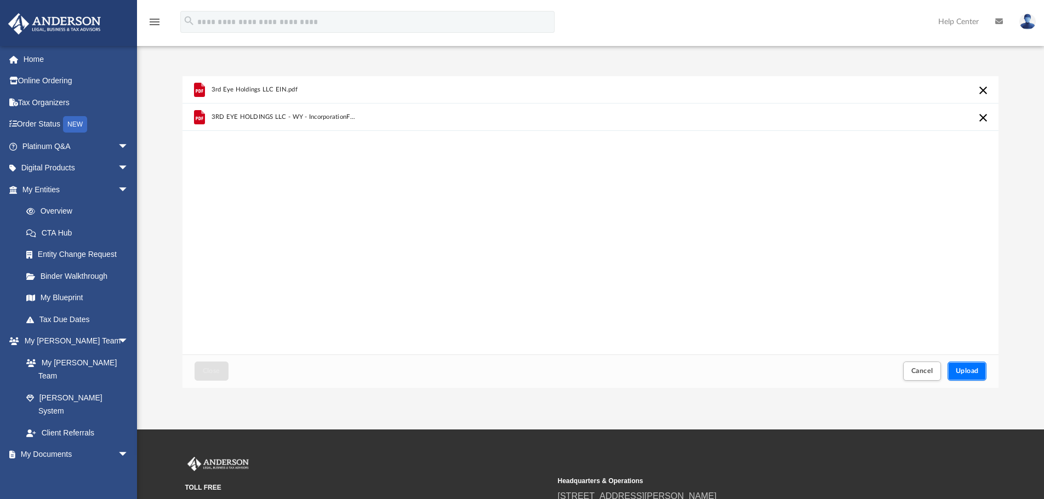
click at [983, 374] on button "Upload" at bounding box center [967, 371] width 39 height 19
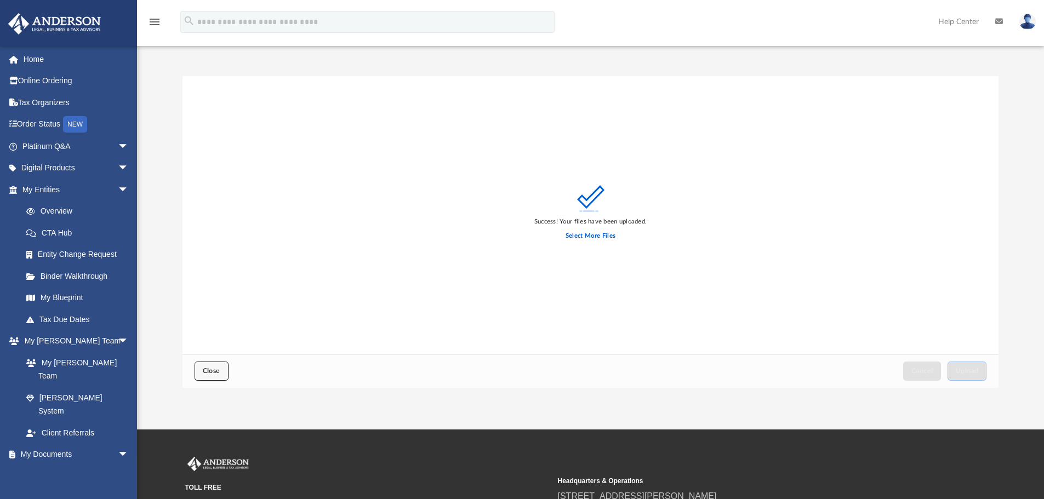
click at [212, 367] on button "Close" at bounding box center [212, 371] width 34 height 19
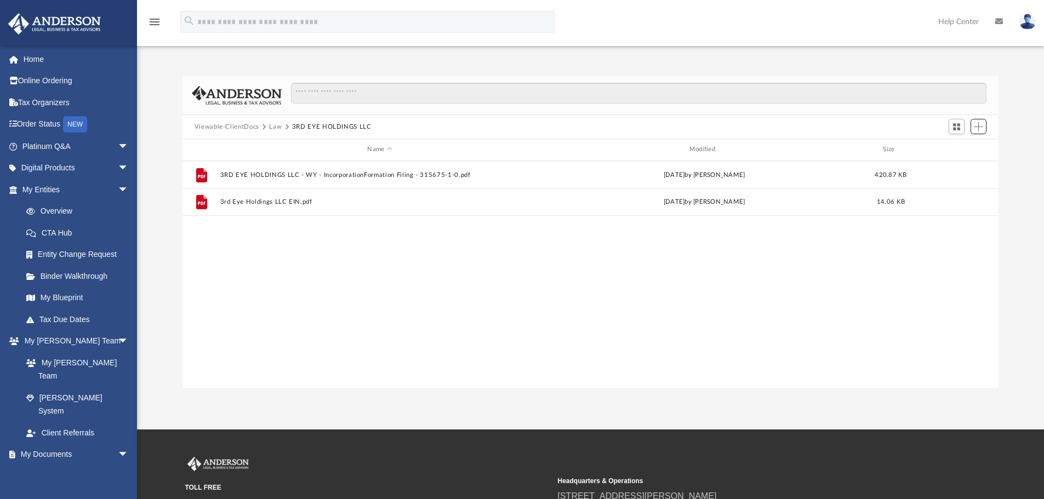
scroll to position [241, 808]
click at [274, 126] on button "Law" at bounding box center [275, 127] width 13 height 10
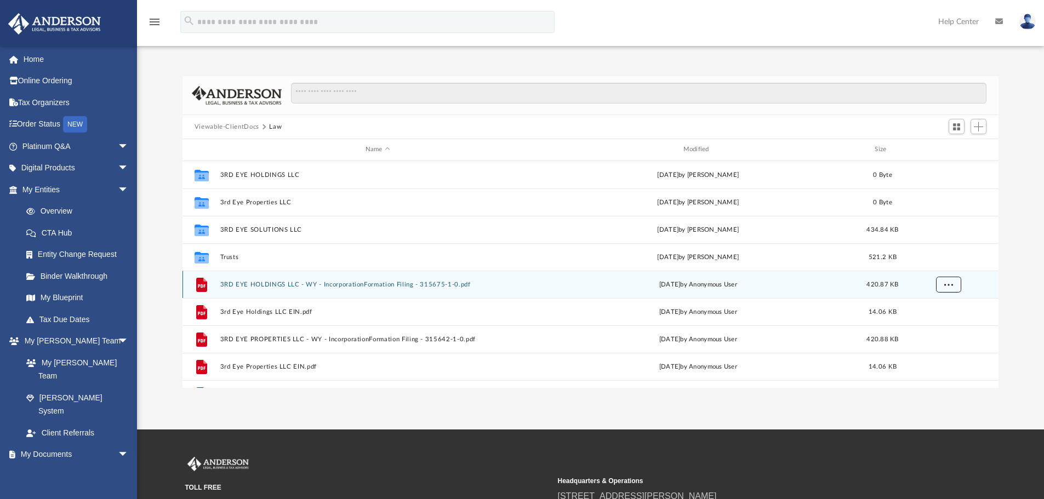
click at [950, 286] on span "More options" at bounding box center [948, 284] width 9 height 6
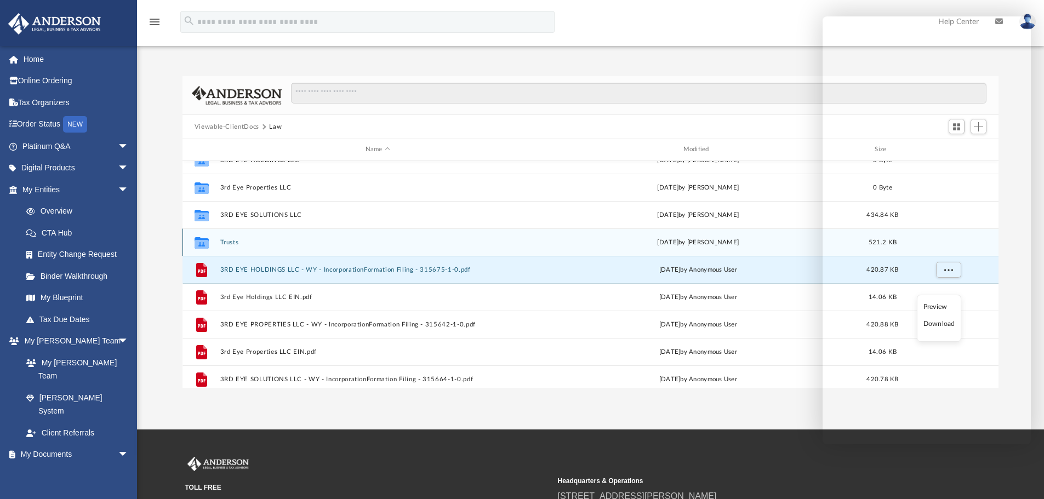
scroll to position [0, 0]
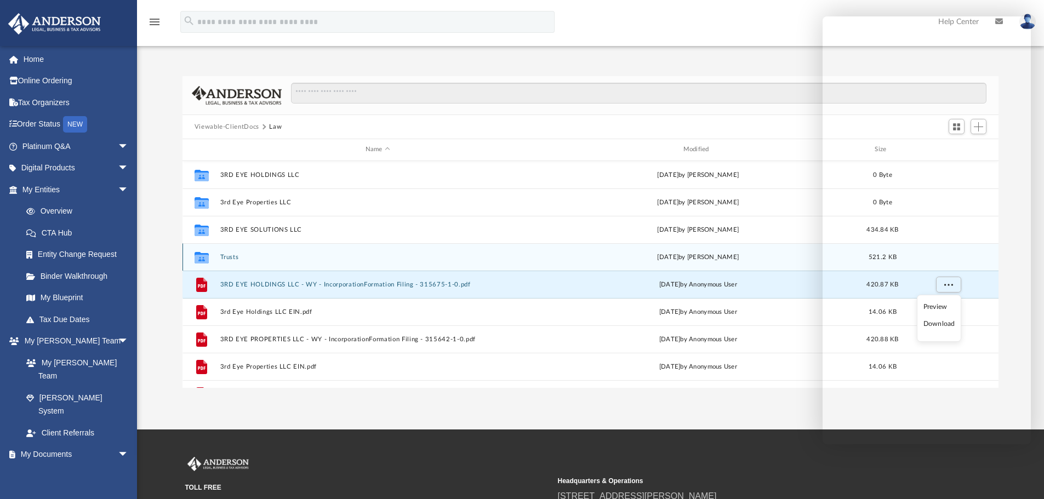
click at [225, 258] on button "Trusts" at bounding box center [378, 257] width 316 height 7
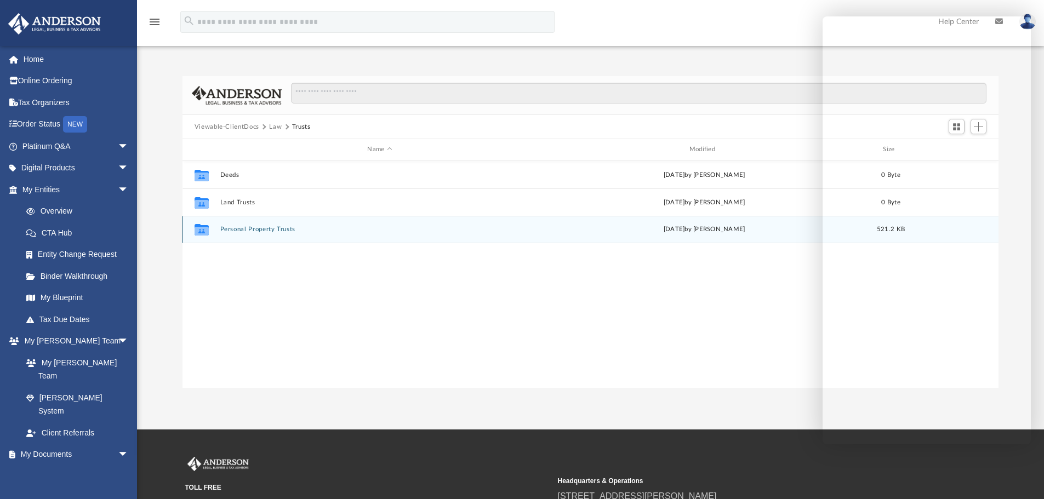
click at [268, 225] on div "Collaborated Folder Personal Property Trusts [DATE] by [PERSON_NAME] 521.2 KB" at bounding box center [591, 229] width 817 height 27
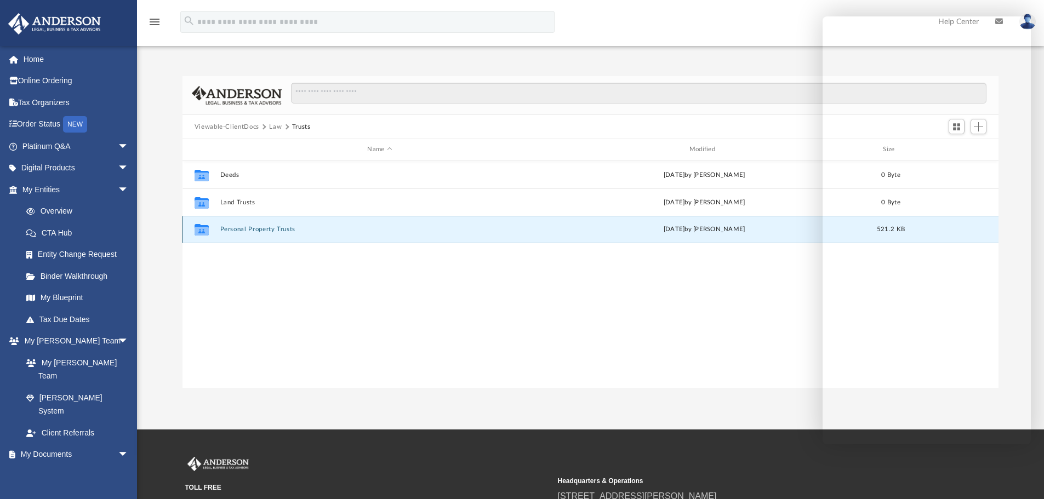
click at [267, 231] on button "Personal Property Trusts" at bounding box center [380, 229] width 320 height 7
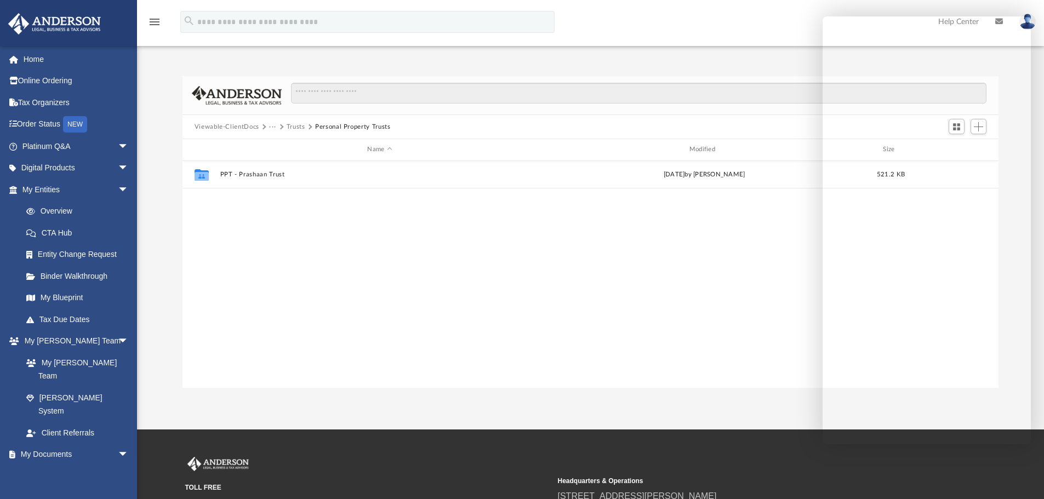
click at [617, 209] on div "Collaborated Folder PPT - Prashaan Trust [DATE] by [PERSON_NAME] 521.2 KB" at bounding box center [591, 274] width 817 height 227
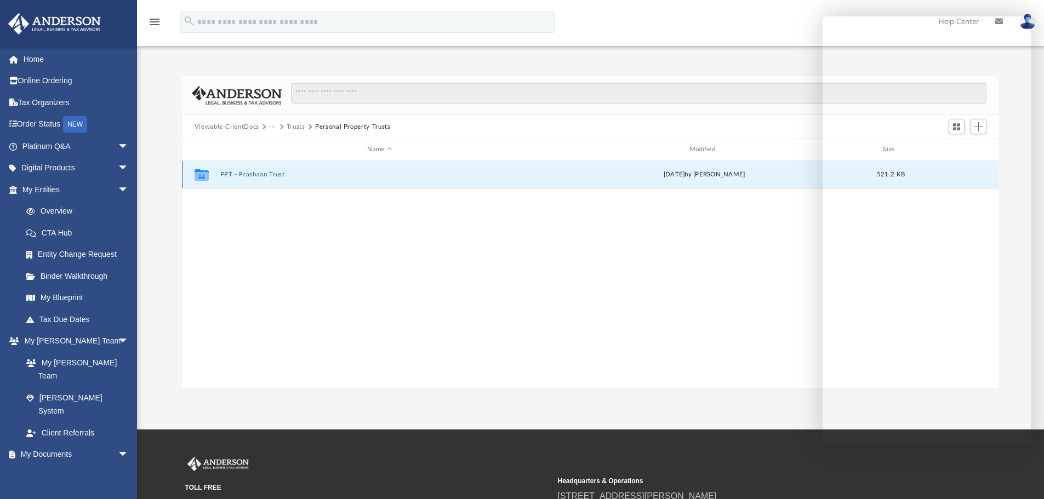
click at [233, 176] on button "PPT - Prashaan Trust" at bounding box center [380, 174] width 320 height 7
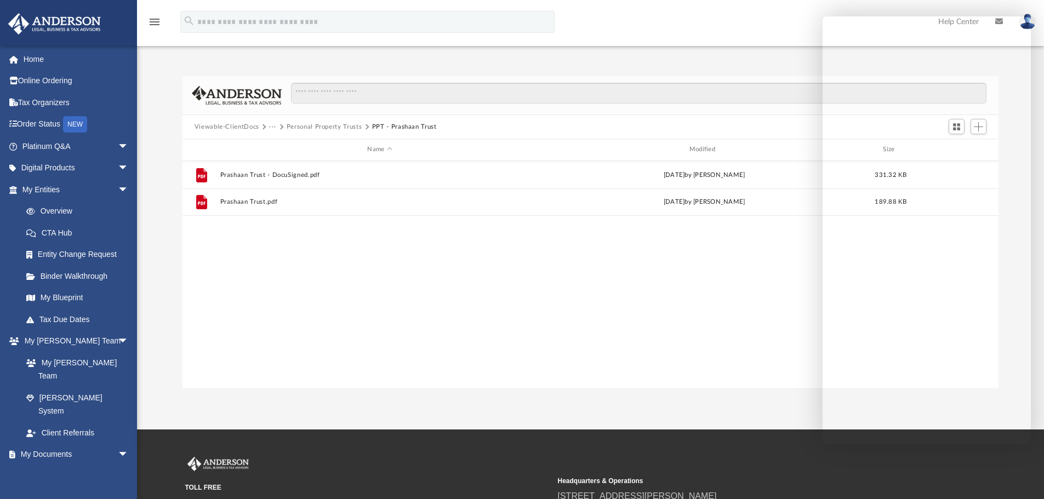
click at [592, 274] on div "File Prashaan Trust - DocuSigned.pdf [DATE] by [PERSON_NAME] 331.32 KB File Pra…" at bounding box center [591, 274] width 817 height 227
